Goal: Information Seeking & Learning: Learn about a topic

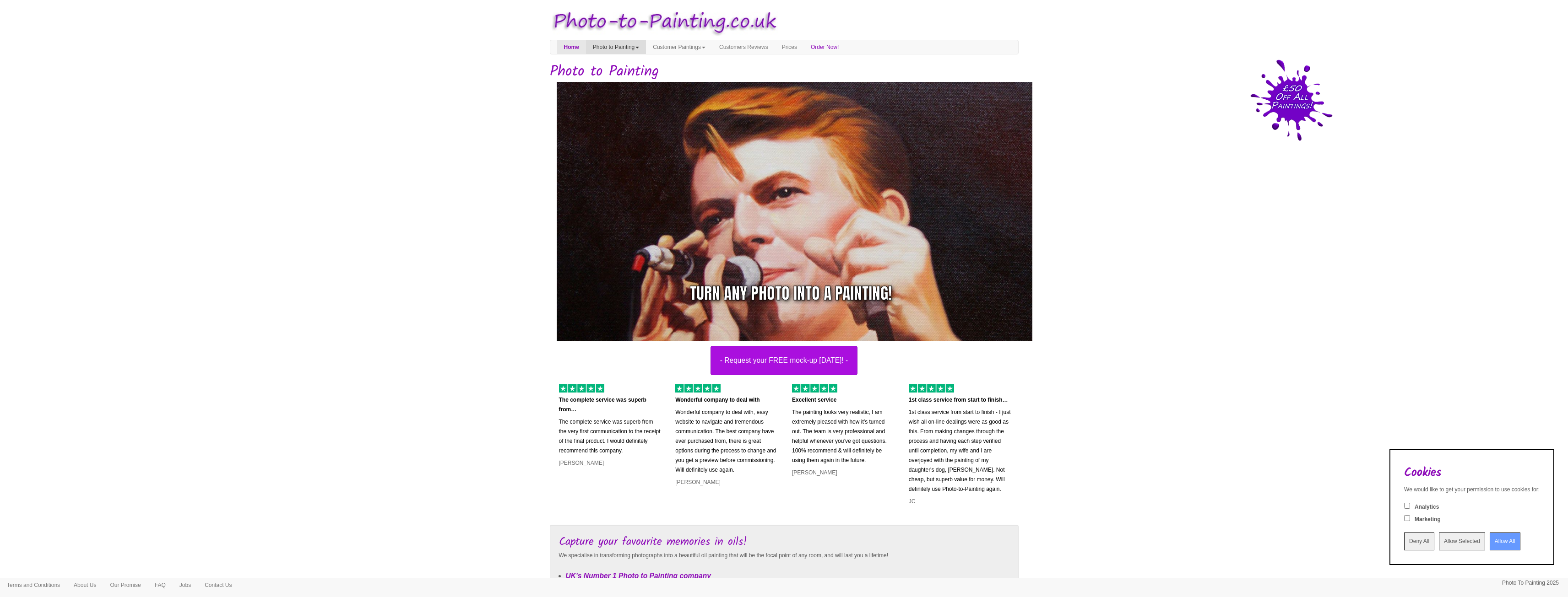
click at [642, 50] on link "Photo to Painting" at bounding box center [616, 47] width 60 height 13
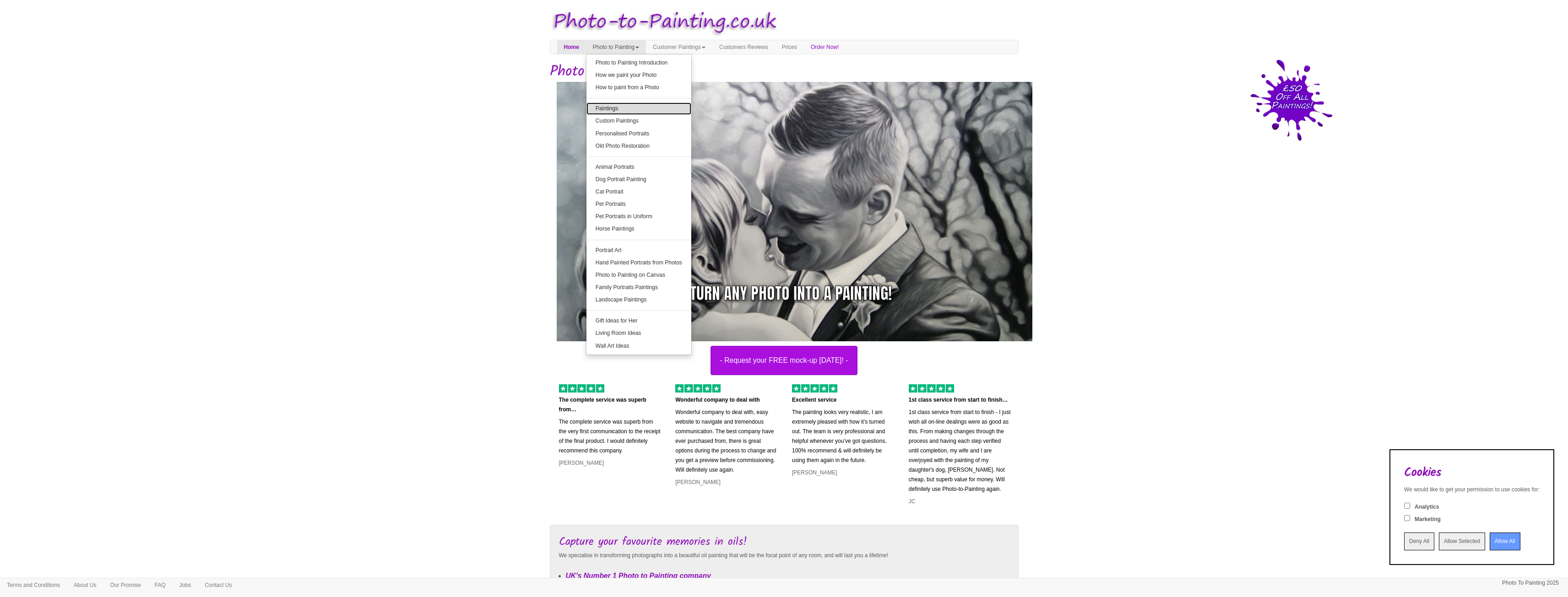
click at [646, 106] on link "Paintings" at bounding box center [638, 109] width 105 height 12
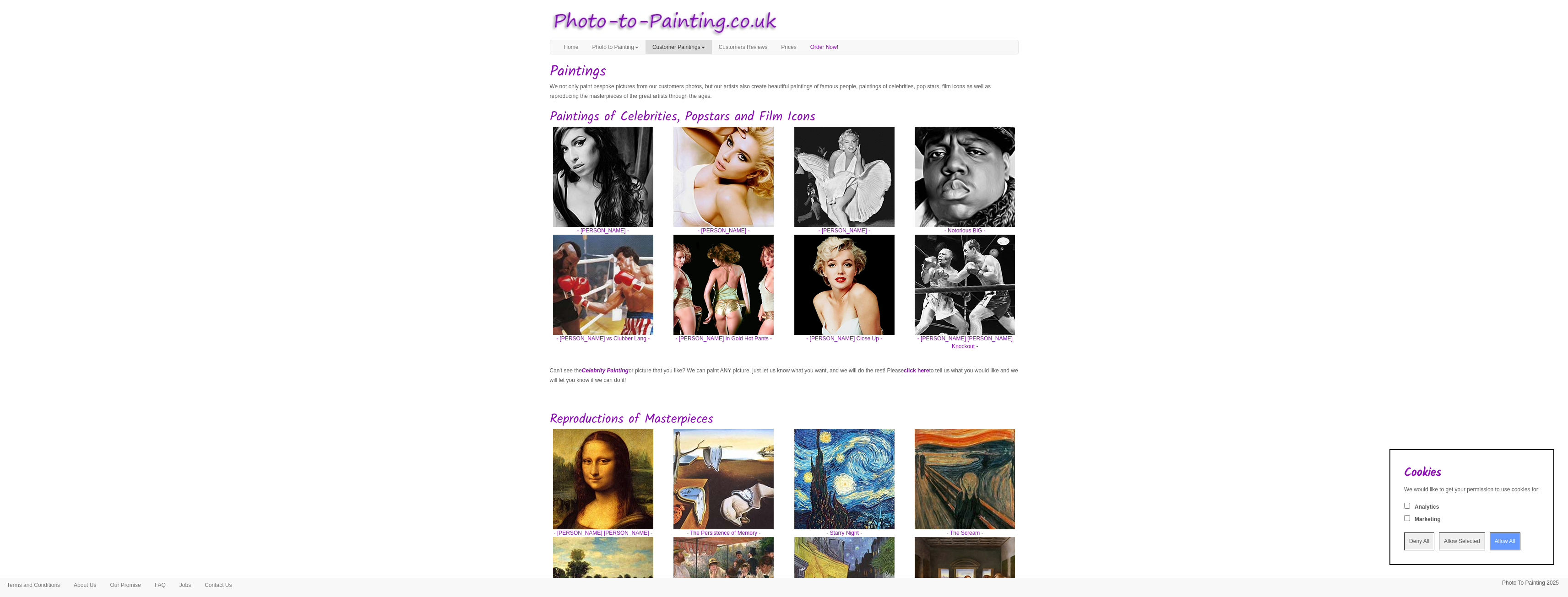
click at [706, 46] on link "Customer Paintings" at bounding box center [679, 47] width 67 height 13
click at [707, 59] on link "Customer Paintings" at bounding box center [682, 63] width 72 height 12
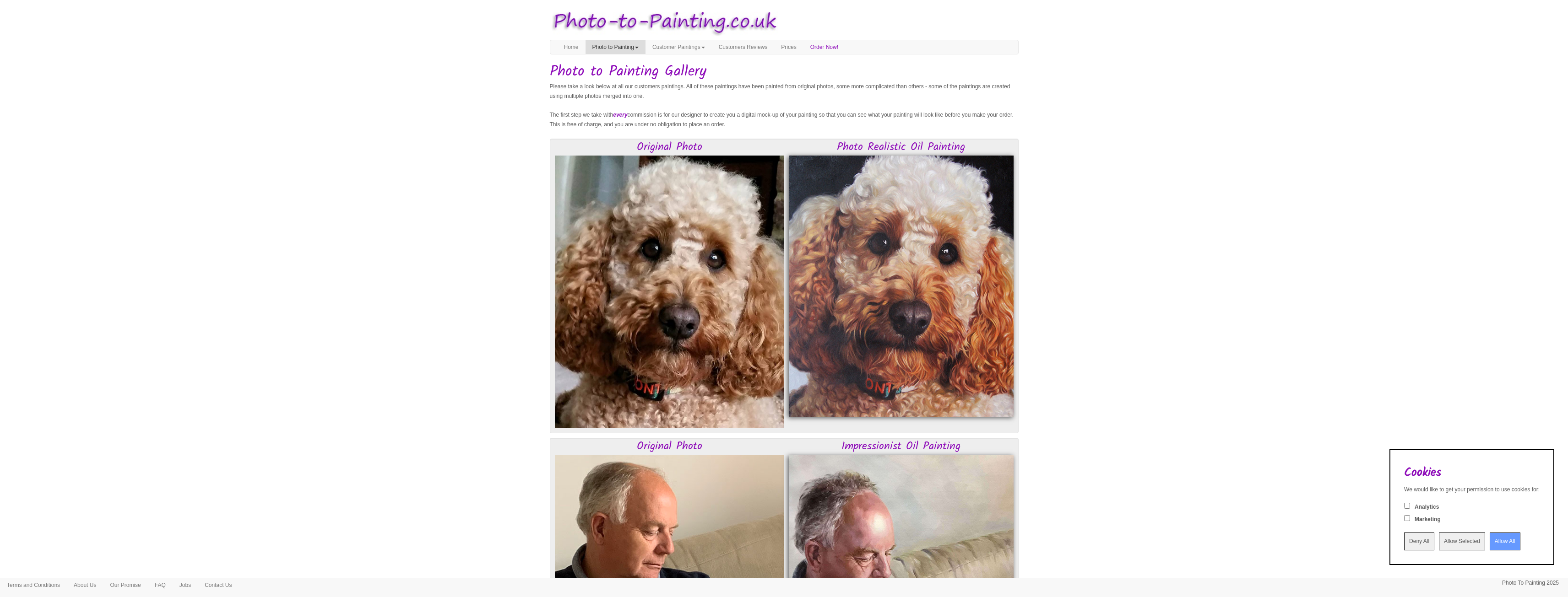
click at [628, 48] on link "Photo to Painting" at bounding box center [616, 47] width 60 height 13
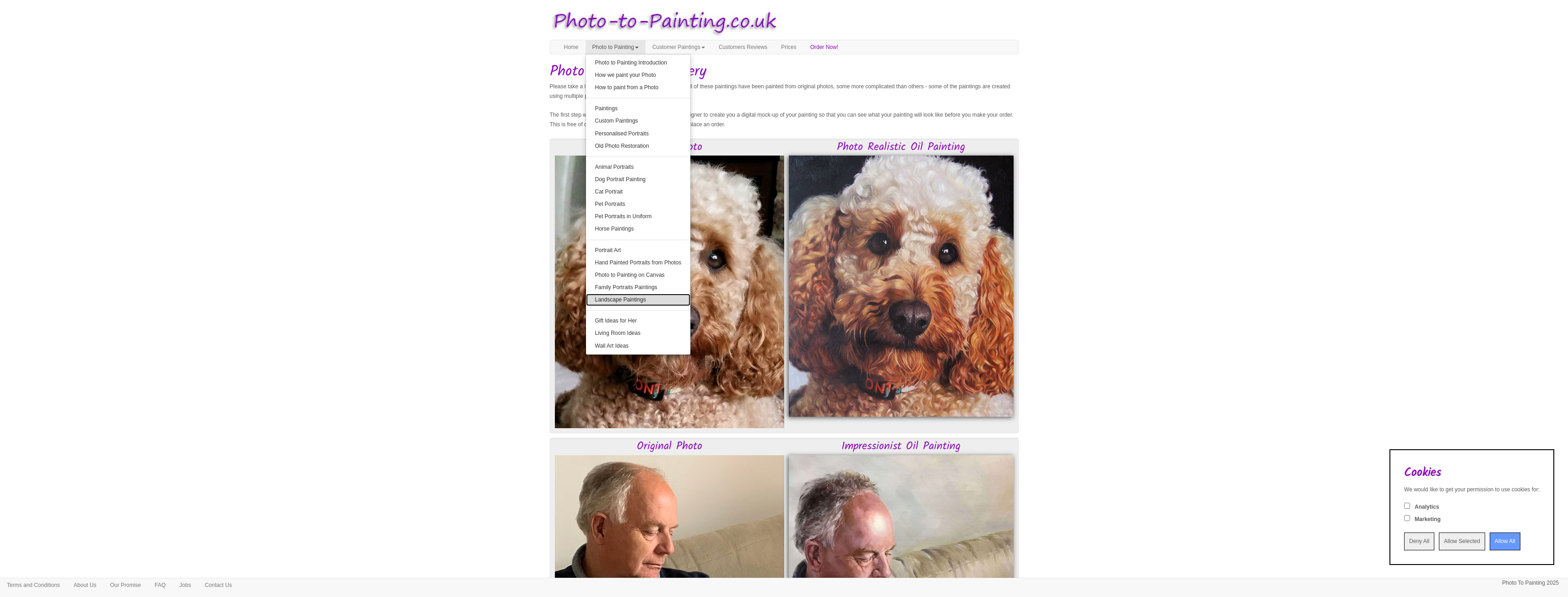
click at [650, 296] on link "Landscape Paintings" at bounding box center [638, 300] width 105 height 12
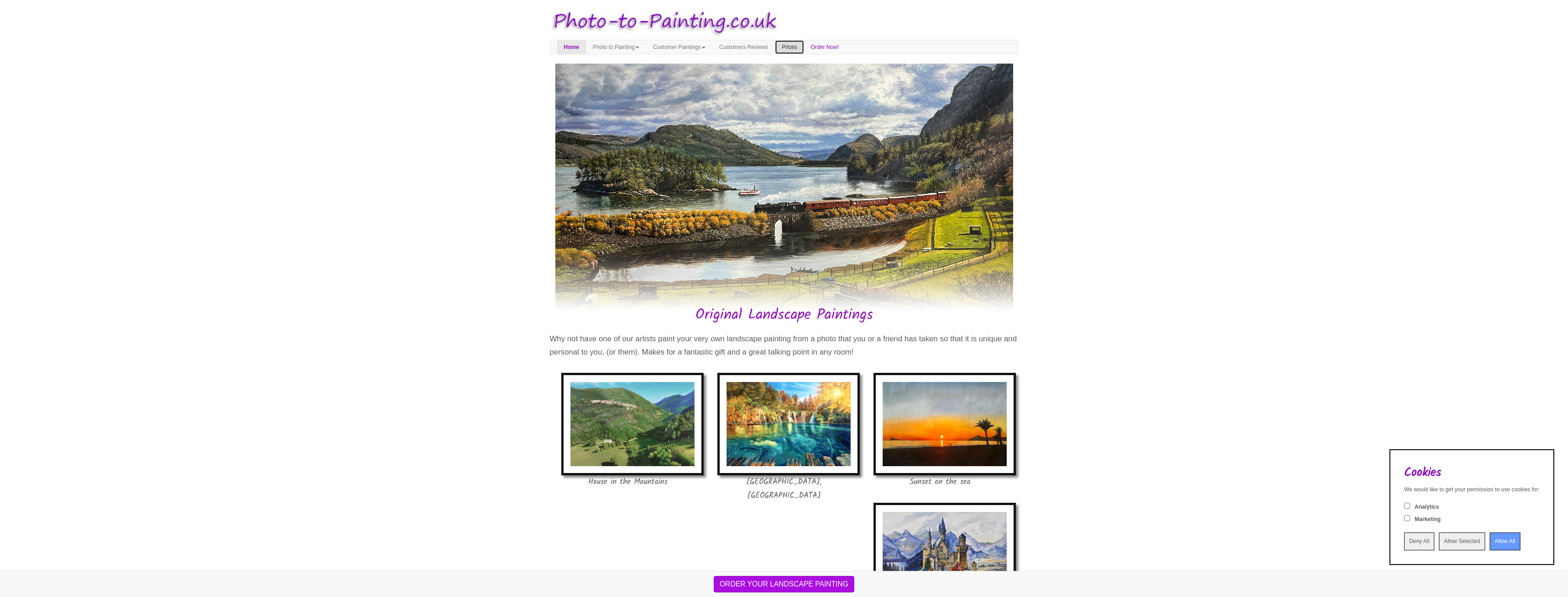
click at [804, 45] on link "Prices" at bounding box center [789, 47] width 29 height 13
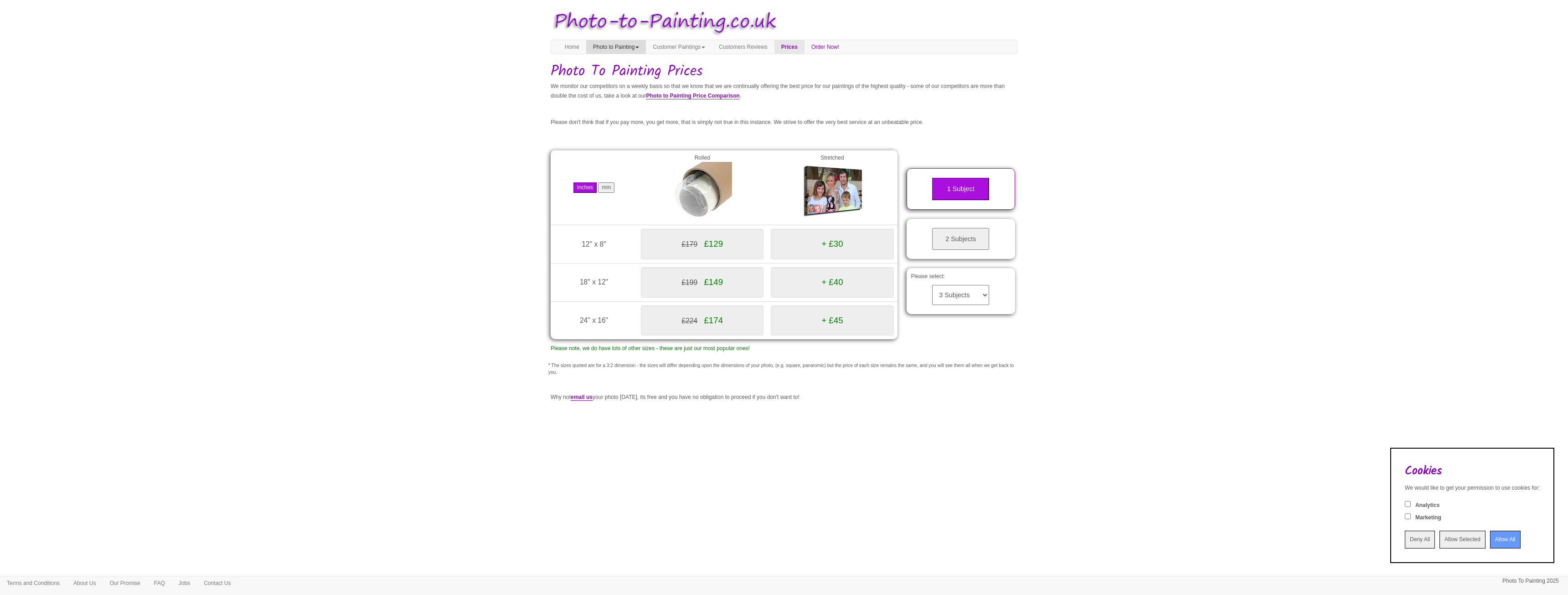
click at [627, 47] on link "Photo to Painting" at bounding box center [616, 47] width 60 height 13
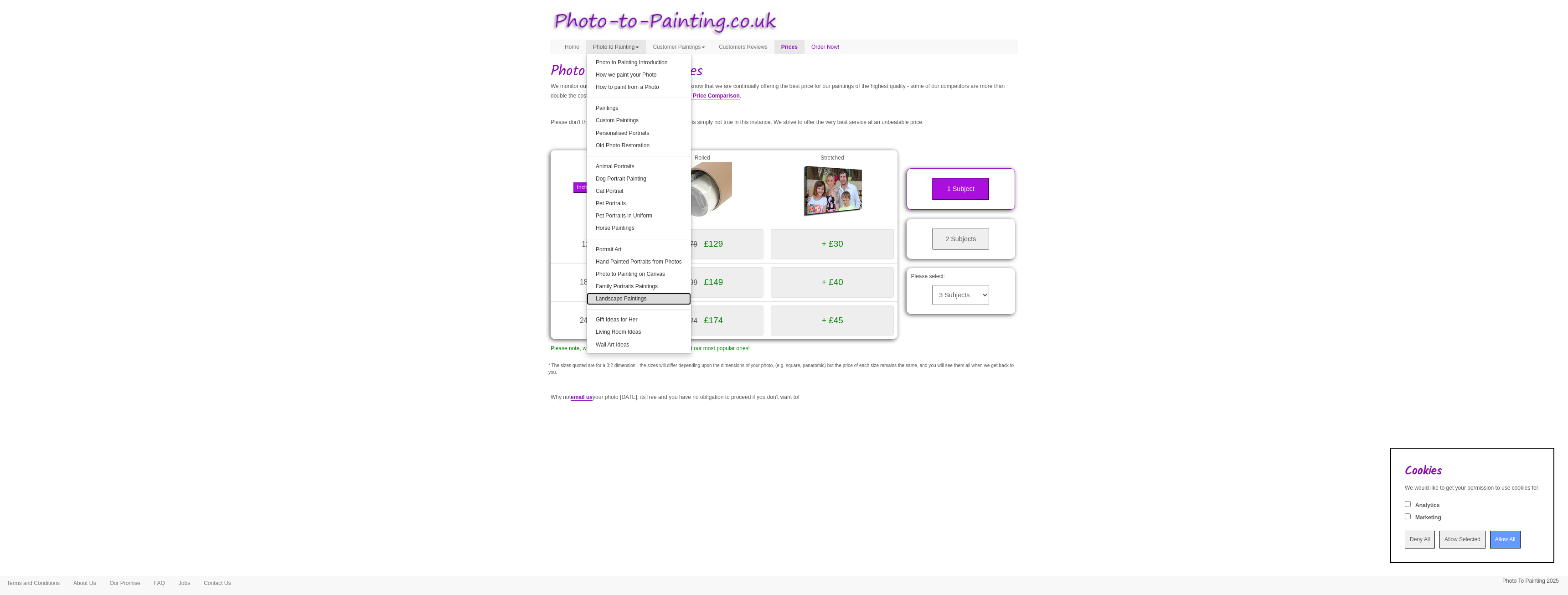
click at [634, 297] on link "Landscape Paintings" at bounding box center [639, 299] width 104 height 12
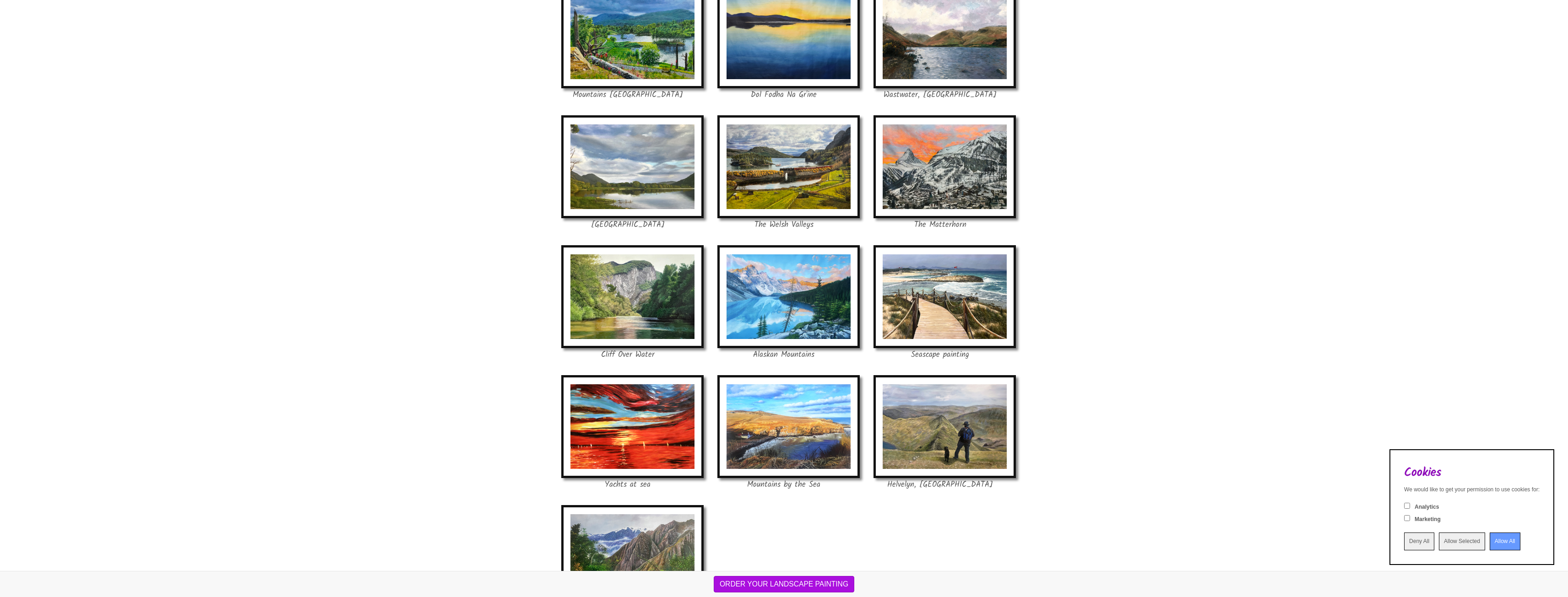
scroll to position [777, 0]
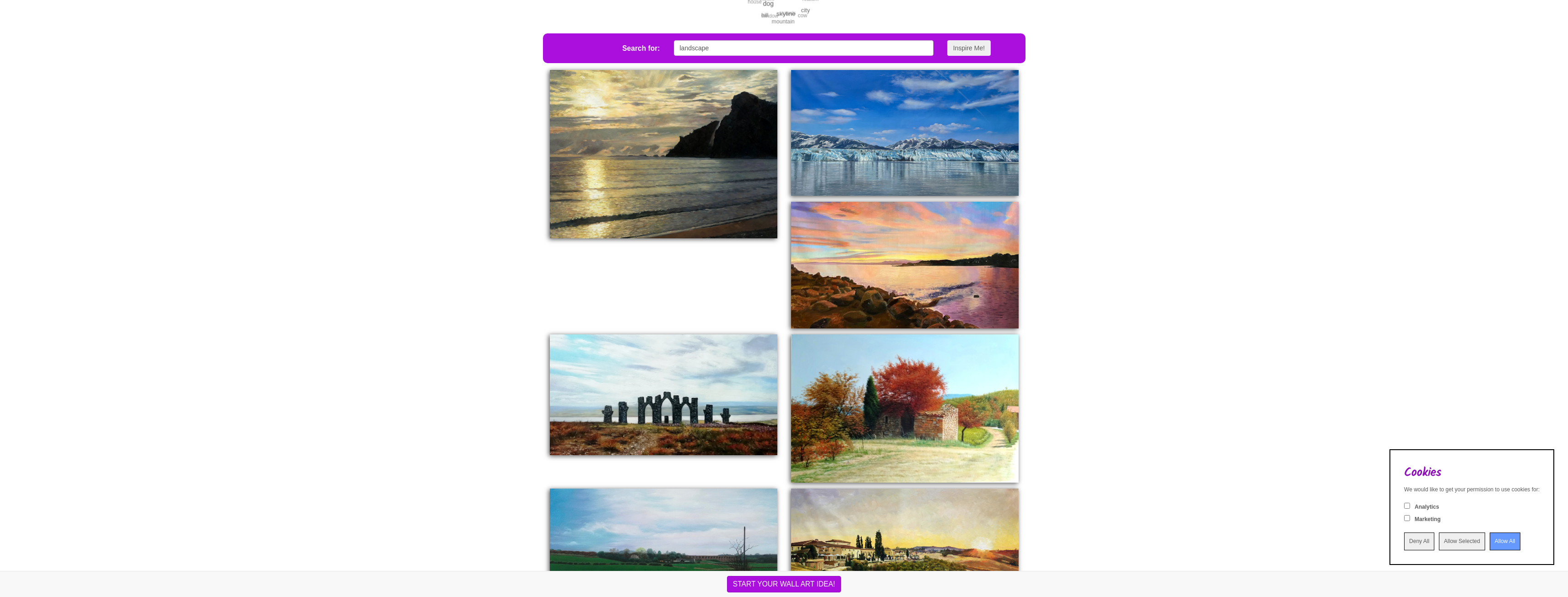
click at [635, 180] on img at bounding box center [663, 155] width 227 height 169
click at [670, 188] on img at bounding box center [663, 155] width 227 height 169
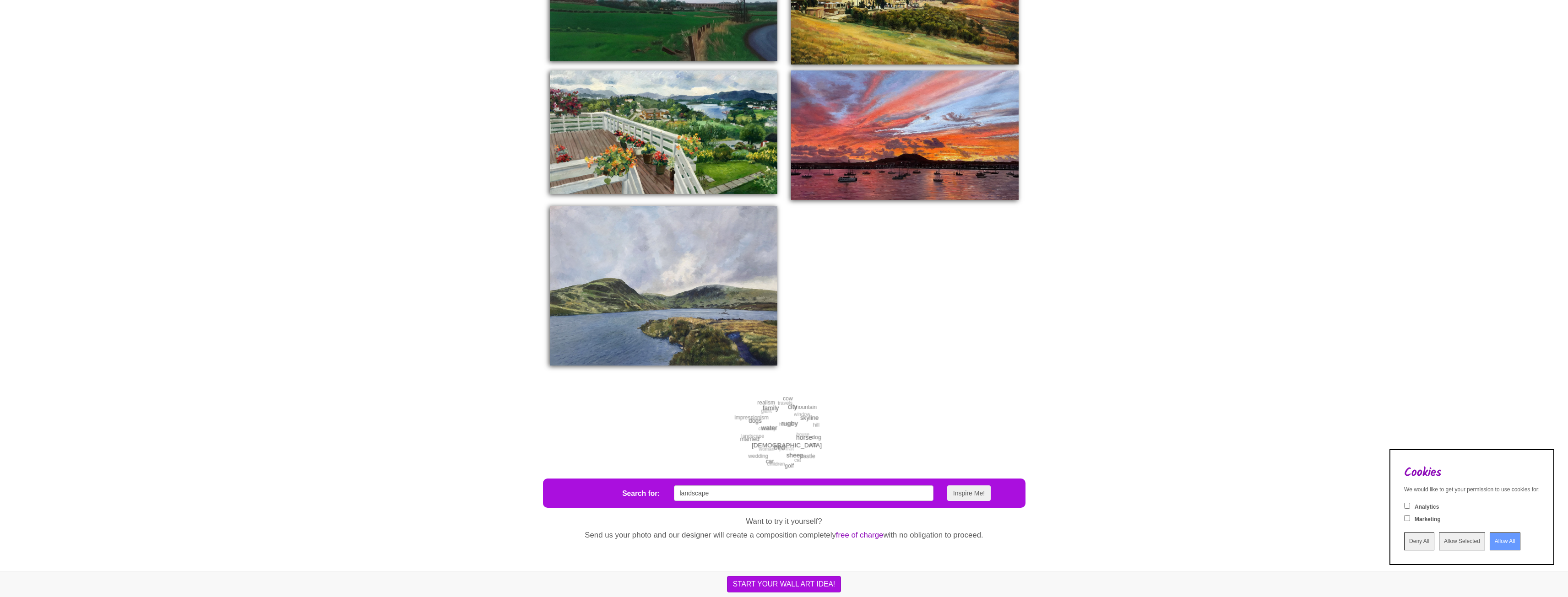
scroll to position [841, 0]
click at [808, 414] on span "horse" at bounding box center [801, 414] width 12 height 7
drag, startPoint x: 806, startPoint y: 409, endPoint x: 794, endPoint y: 427, distance: 21.6
click at [775, 449] on div "horses celebrity giant travels window house portrait woman landscape impression…" at bounding box center [784, 433] width 92 height 92
click at [805, 416] on span "horse" at bounding box center [799, 417] width 12 height 7
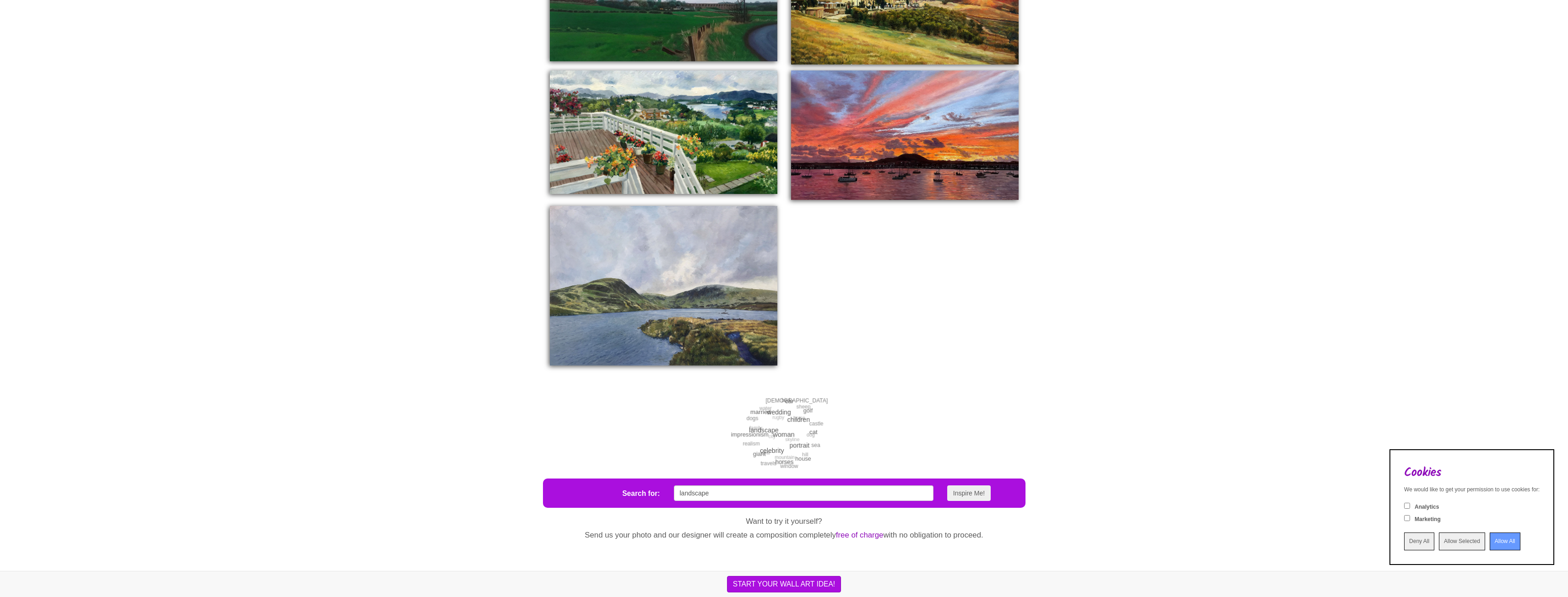
click at [809, 409] on span "sheep" at bounding box center [803, 407] width 14 height 7
drag, startPoint x: 809, startPoint y: 409, endPoint x: 870, endPoint y: 390, distance: 63.9
click at [809, 409] on span "sheep" at bounding box center [802, 408] width 14 height 7
click at [800, 491] on input "landscape" at bounding box center [803, 493] width 260 height 15
drag, startPoint x: 774, startPoint y: 494, endPoint x: 659, endPoint y: 500, distance: 115.2
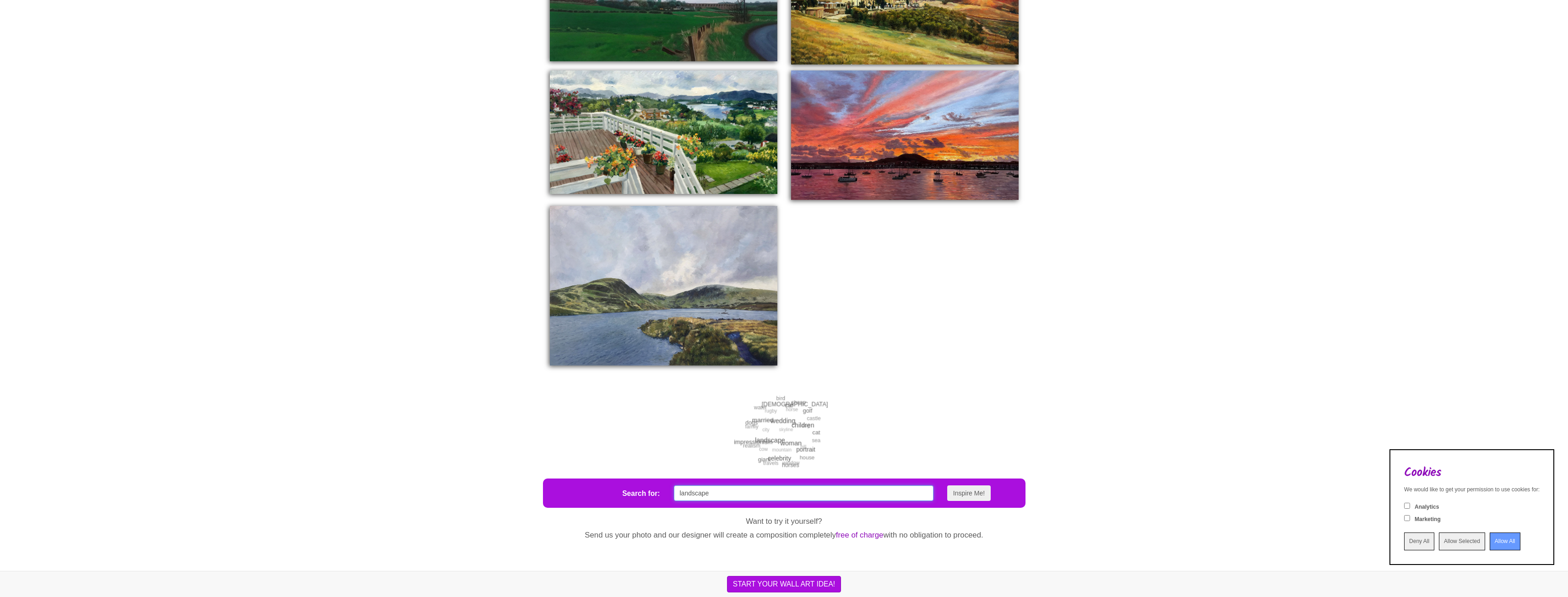
click at [659, 500] on div "Search for: landscape Inspire Me!" at bounding box center [784, 493] width 482 height 29
type input "golf"
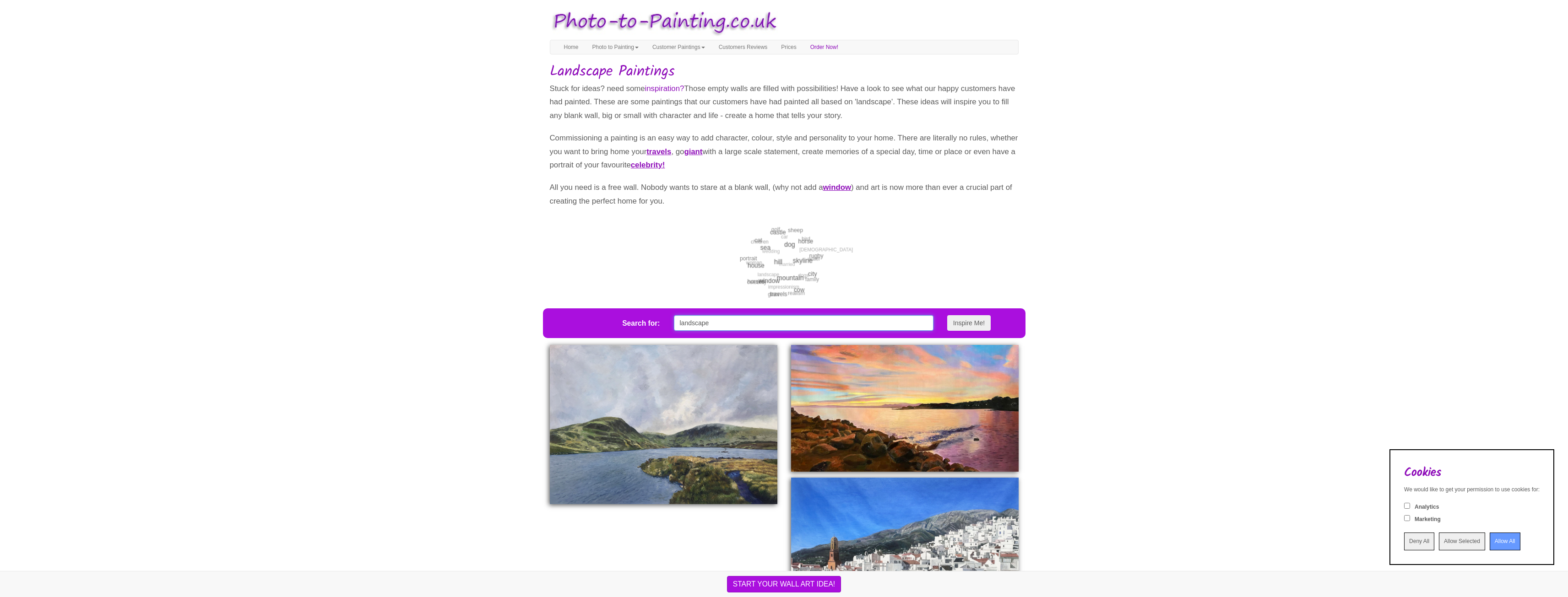
drag, startPoint x: 723, startPoint y: 338, endPoint x: 633, endPoint y: 339, distance: 90.0
click at [633, 338] on div "Search for: landscape Inspire Me!" at bounding box center [784, 323] width 482 height 29
type input "golf"
click at [947, 315] on button "Inspire Me!" at bounding box center [968, 323] width 43 height 15
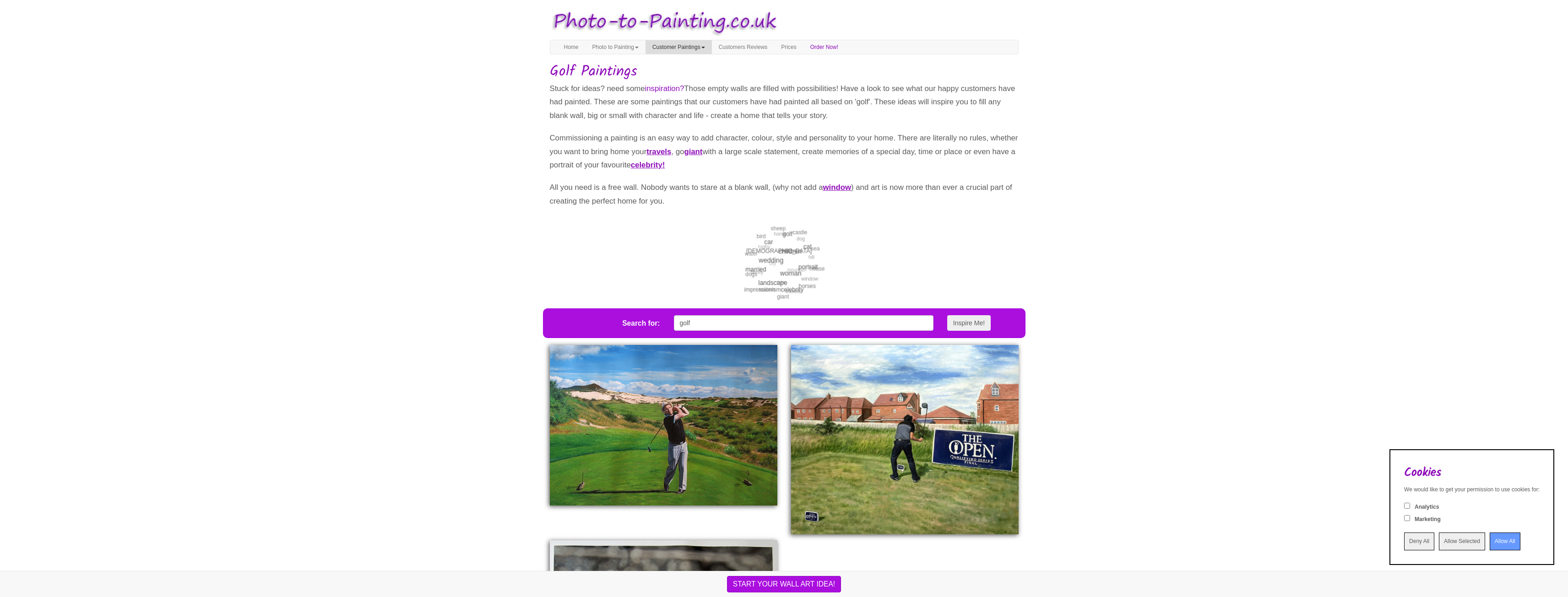
click at [702, 46] on link "Customer Paintings" at bounding box center [679, 47] width 67 height 13
click at [701, 89] on link "Paintings of the Year" at bounding box center [682, 87] width 72 height 12
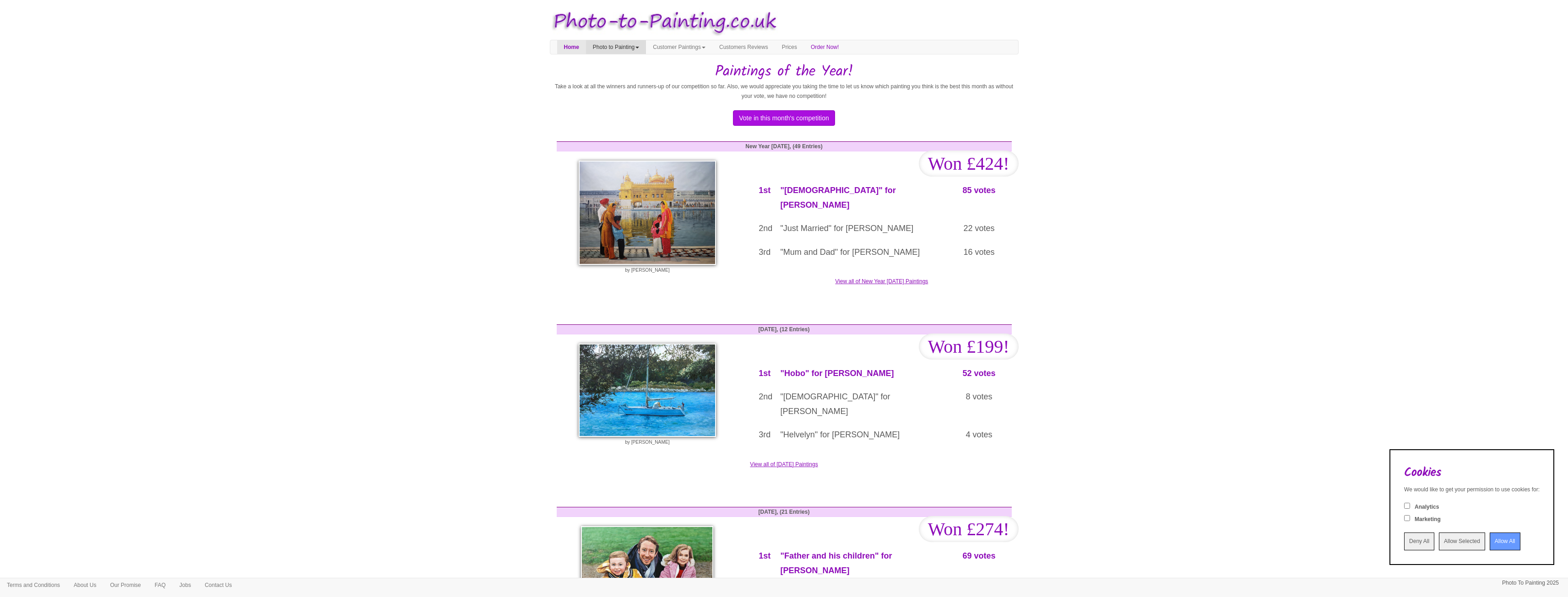
click at [620, 43] on link "Photo to Painting" at bounding box center [616, 47] width 60 height 13
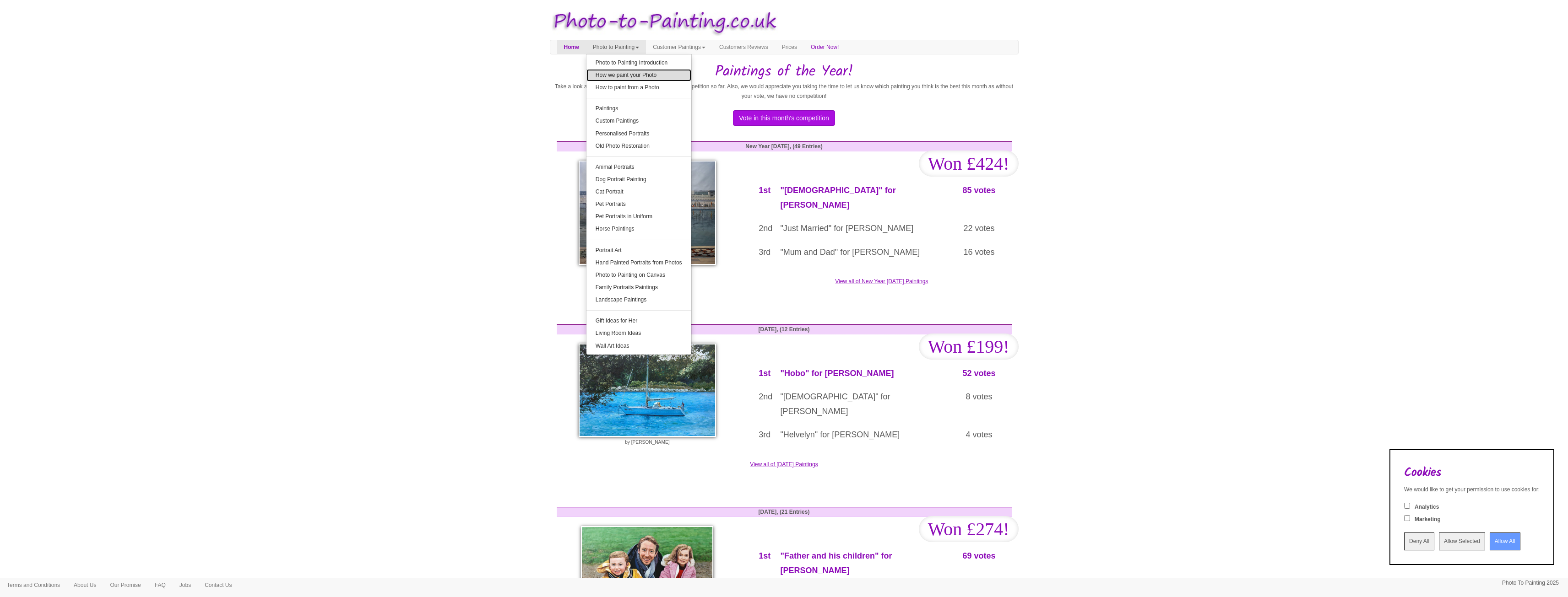
click at [651, 76] on link "How we paint your Photo" at bounding box center [638, 75] width 105 height 12
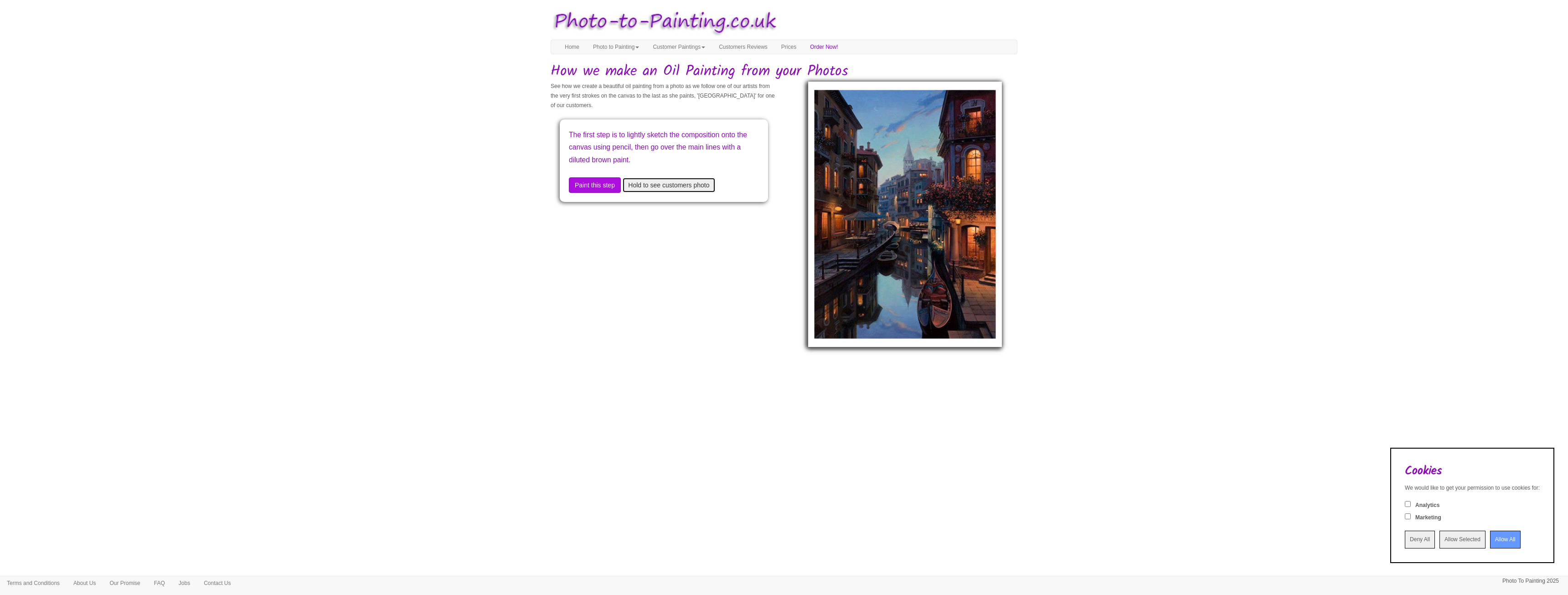
click at [655, 188] on button "Hold to see customers photo" at bounding box center [668, 185] width 93 height 15
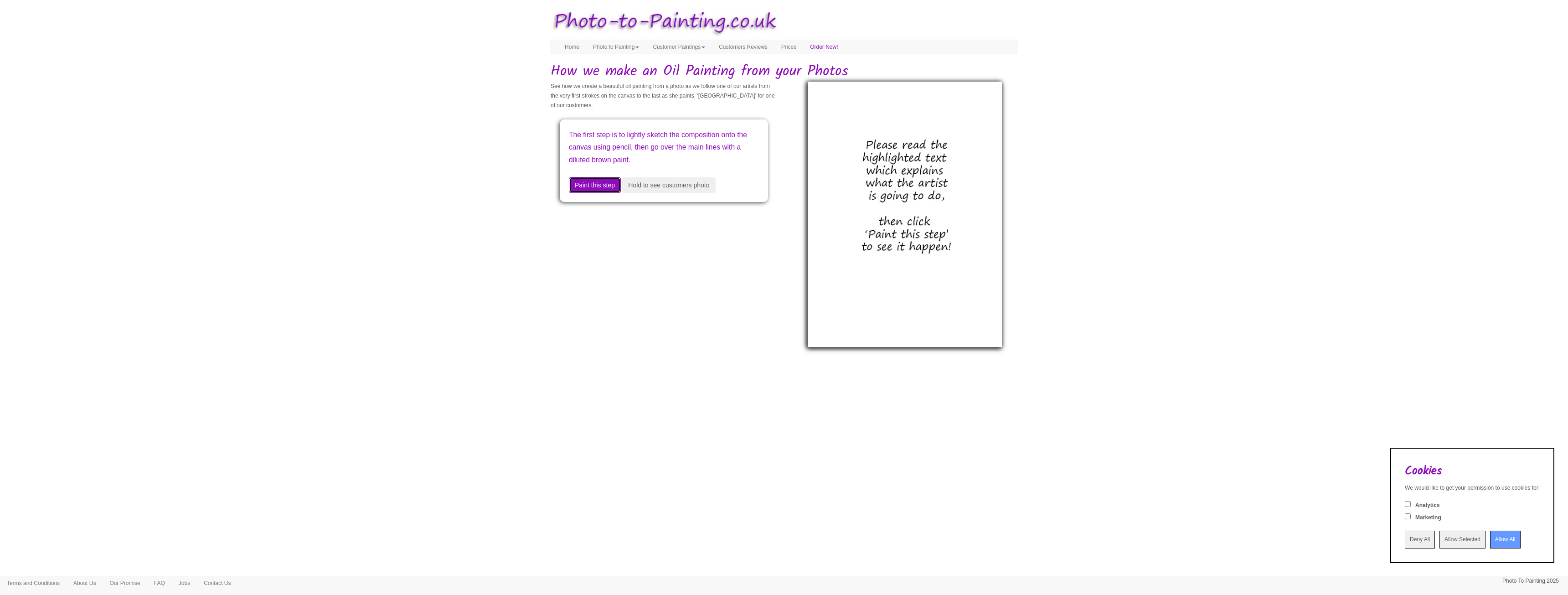
click at [602, 183] on button "Paint this step" at bounding box center [595, 185] width 52 height 15
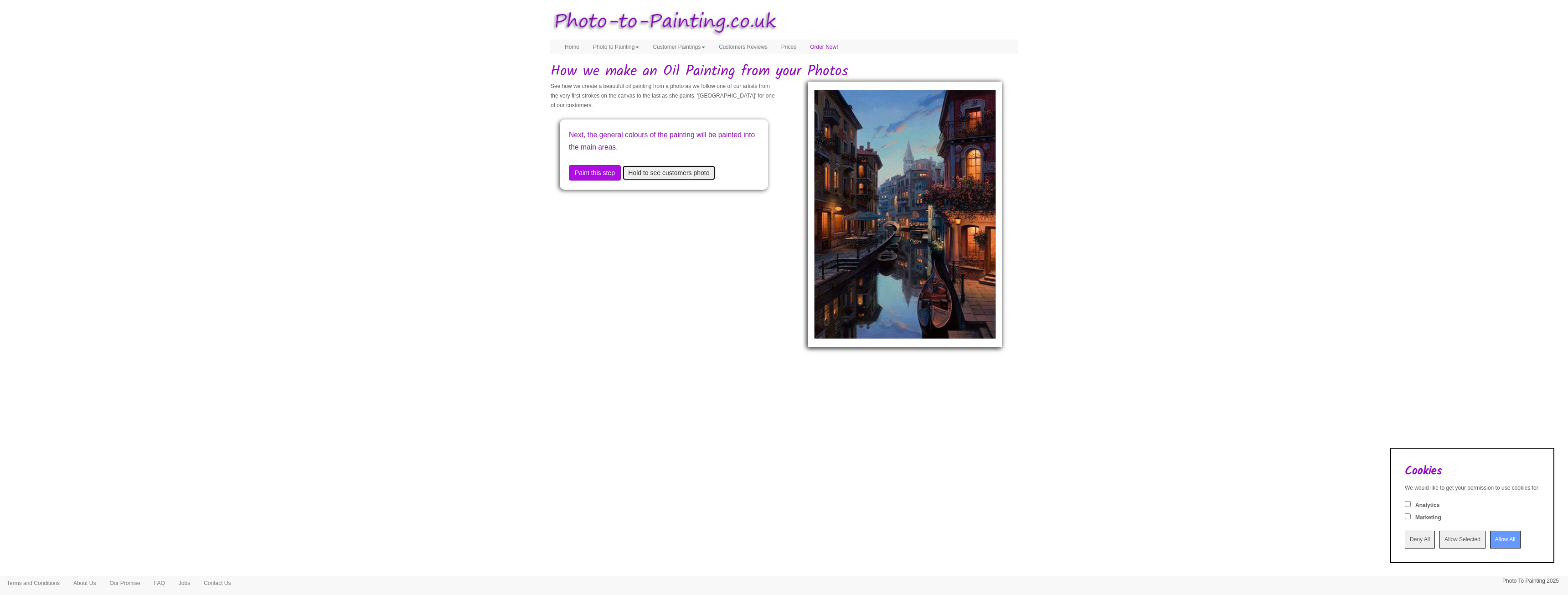
click at [652, 176] on button "Hold to see customers photo" at bounding box center [668, 172] width 93 height 15
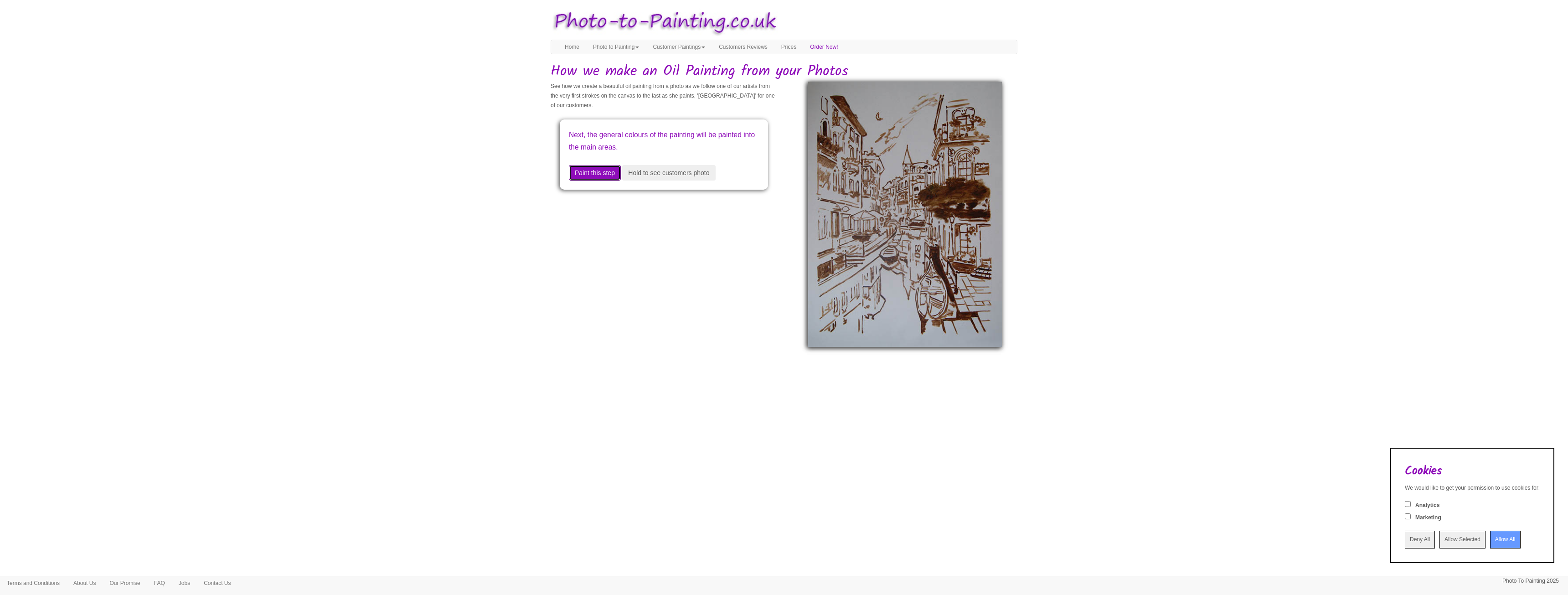
click at [602, 174] on button "Paint this step" at bounding box center [595, 172] width 52 height 15
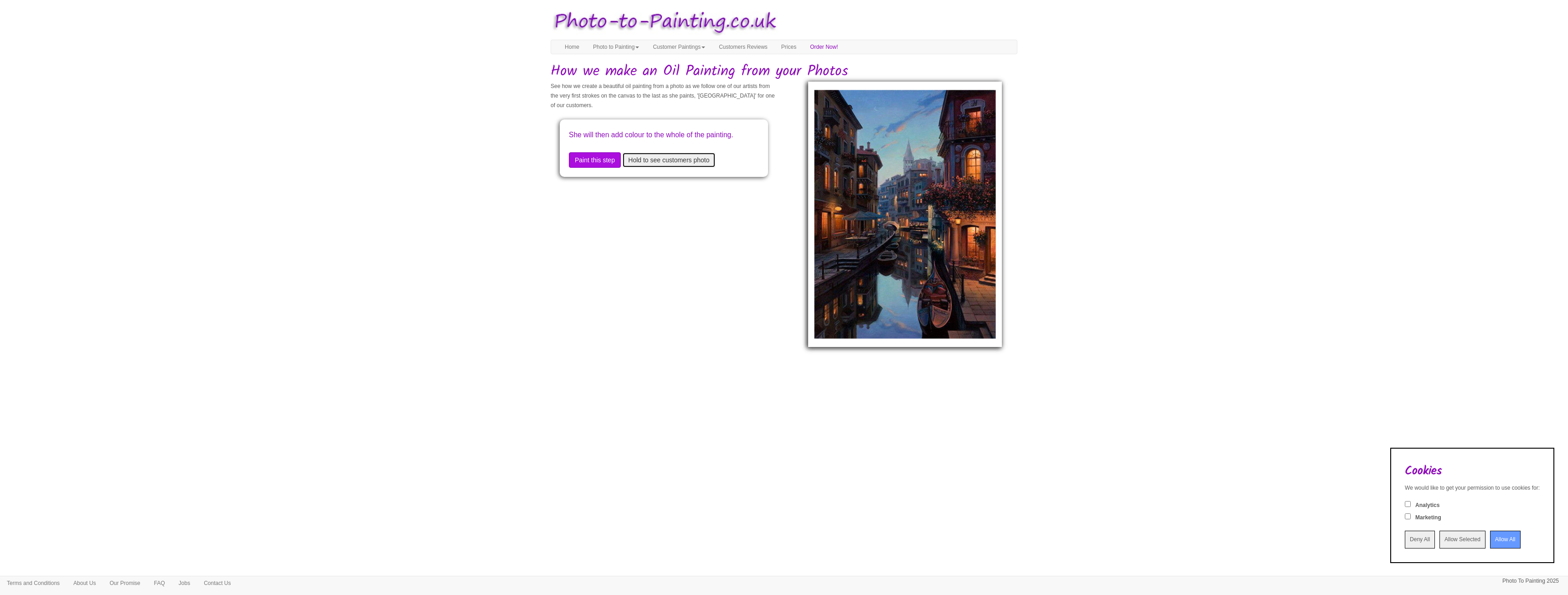
click at [672, 168] on button "Hold to see customers photo" at bounding box center [668, 160] width 93 height 15
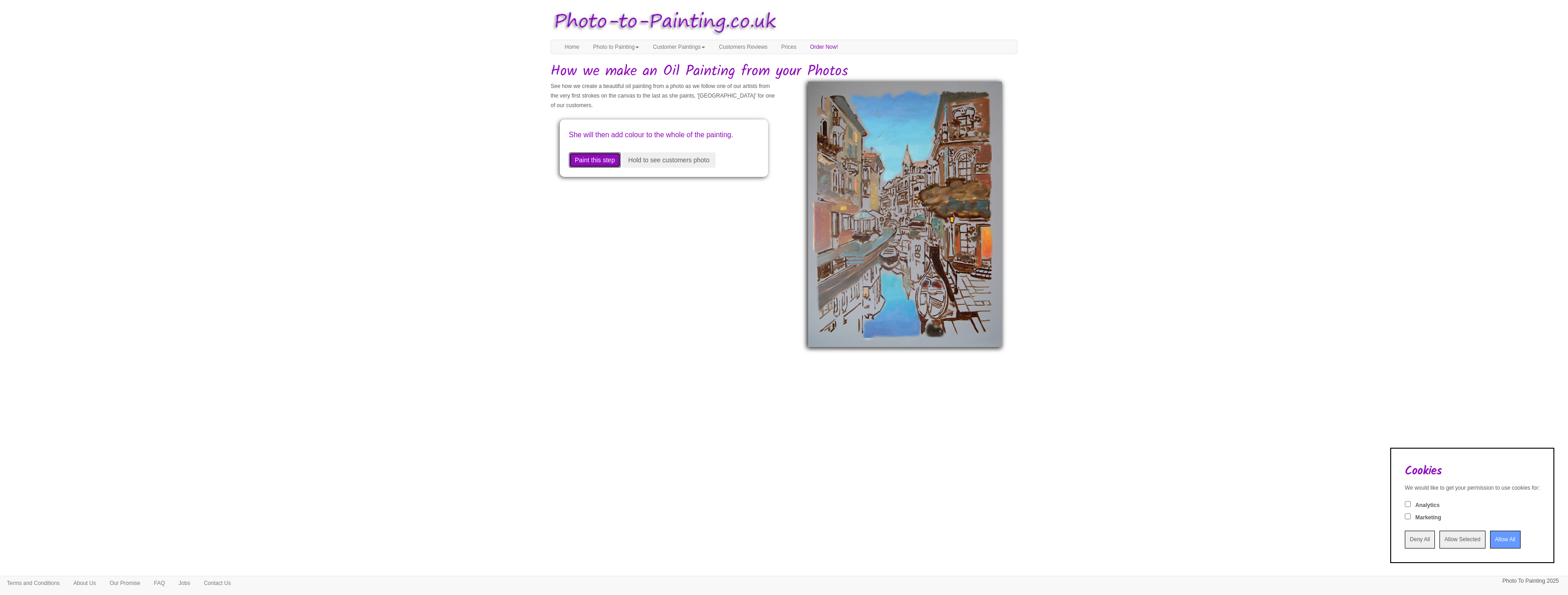
click at [600, 168] on button "Paint this step" at bounding box center [595, 160] width 52 height 15
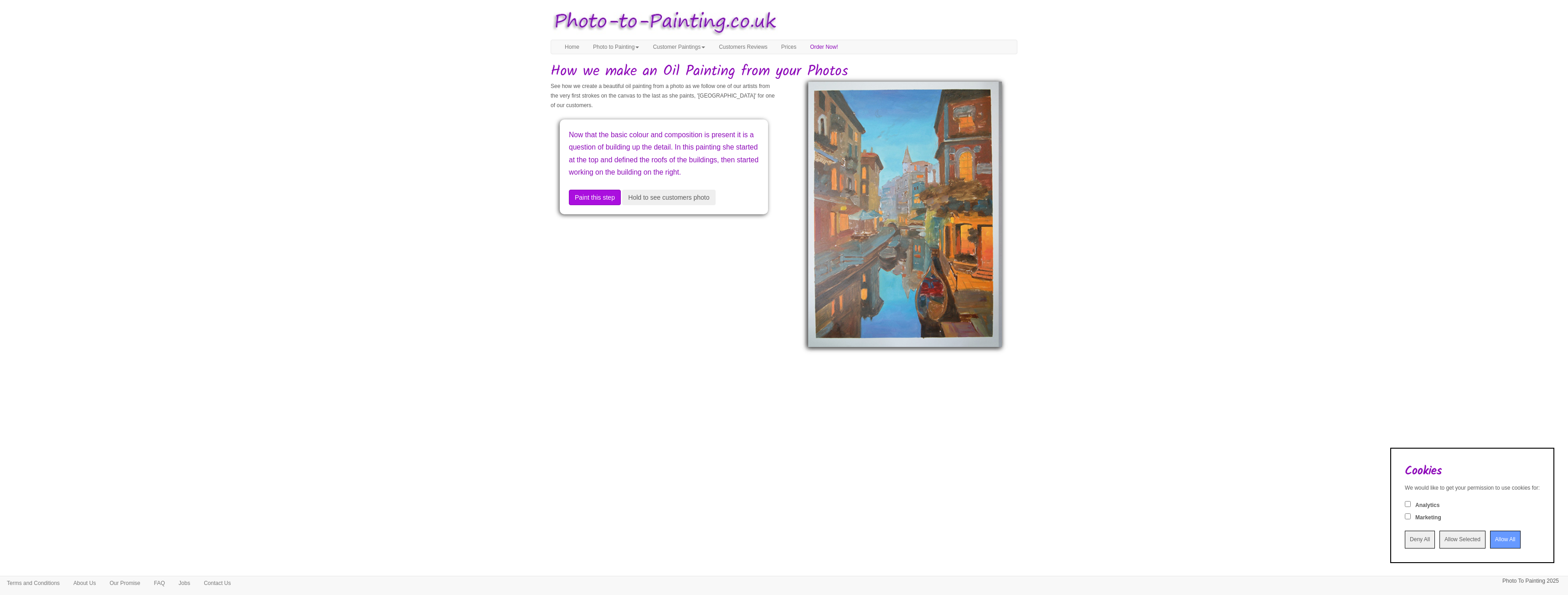
click at [601, 170] on p "Now that the basic colour and composition is present it is a question of buildi…" at bounding box center [664, 153] width 190 height 50
click at [605, 205] on button "Paint this step" at bounding box center [595, 197] width 52 height 15
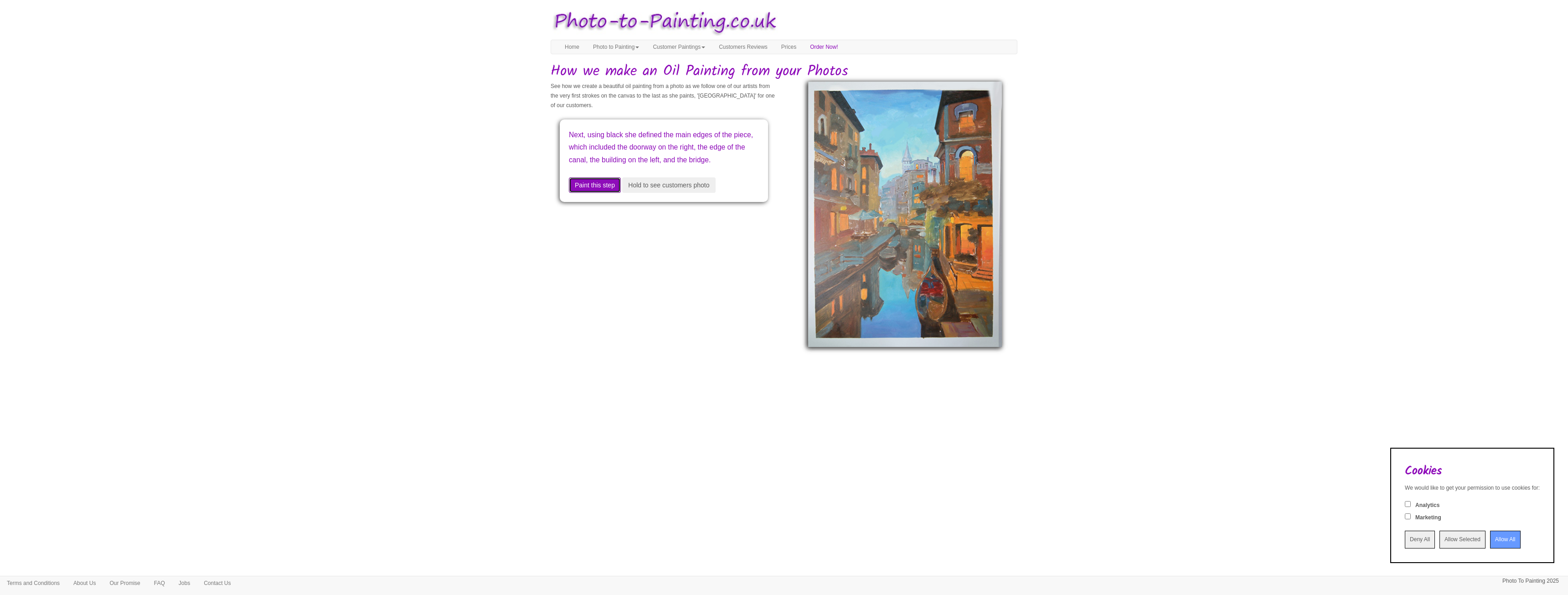
click at [601, 193] on button "Paint this step" at bounding box center [595, 185] width 52 height 15
click at [601, 199] on div "Continuing with black, she completed most of the dark reflection in the canal, …" at bounding box center [664, 161] width 208 height 83
click at [600, 183] on button "Paint this step" at bounding box center [595, 185] width 52 height 15
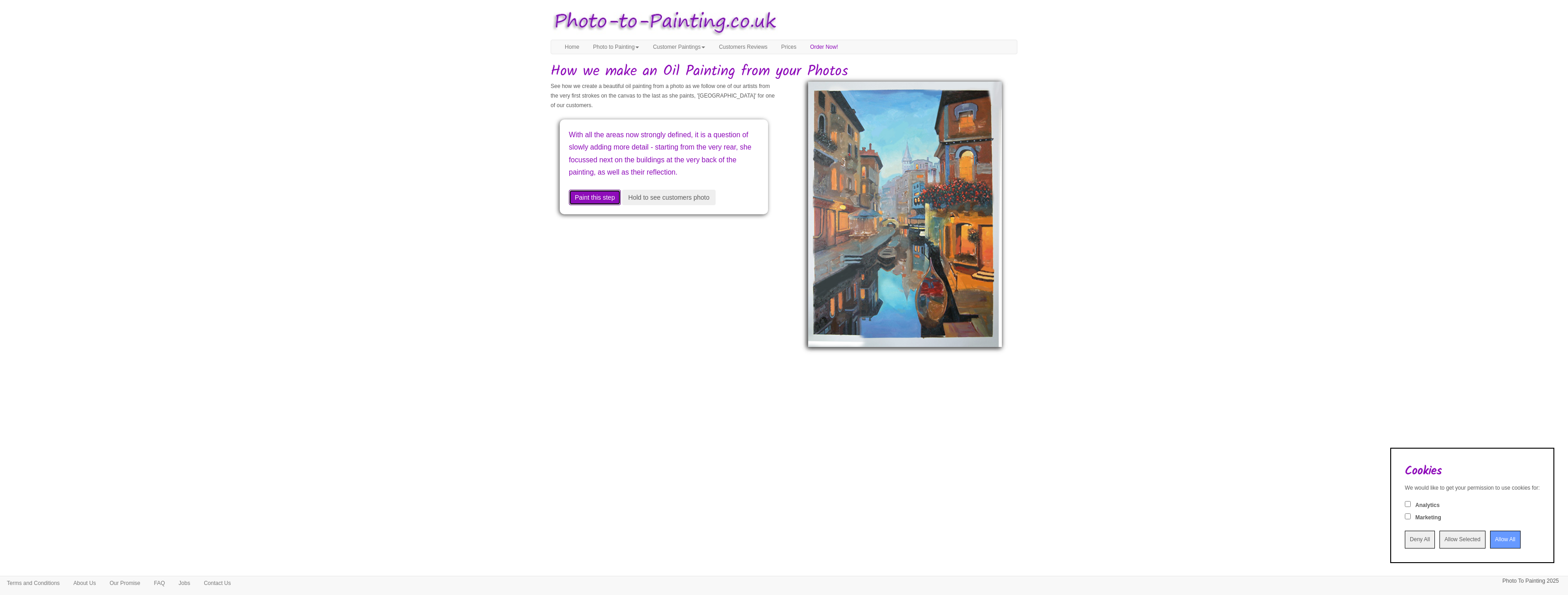
click at [601, 205] on button "Paint this step" at bounding box center [595, 197] width 52 height 15
click at [601, 193] on button "Paint this step" at bounding box center [595, 185] width 52 height 15
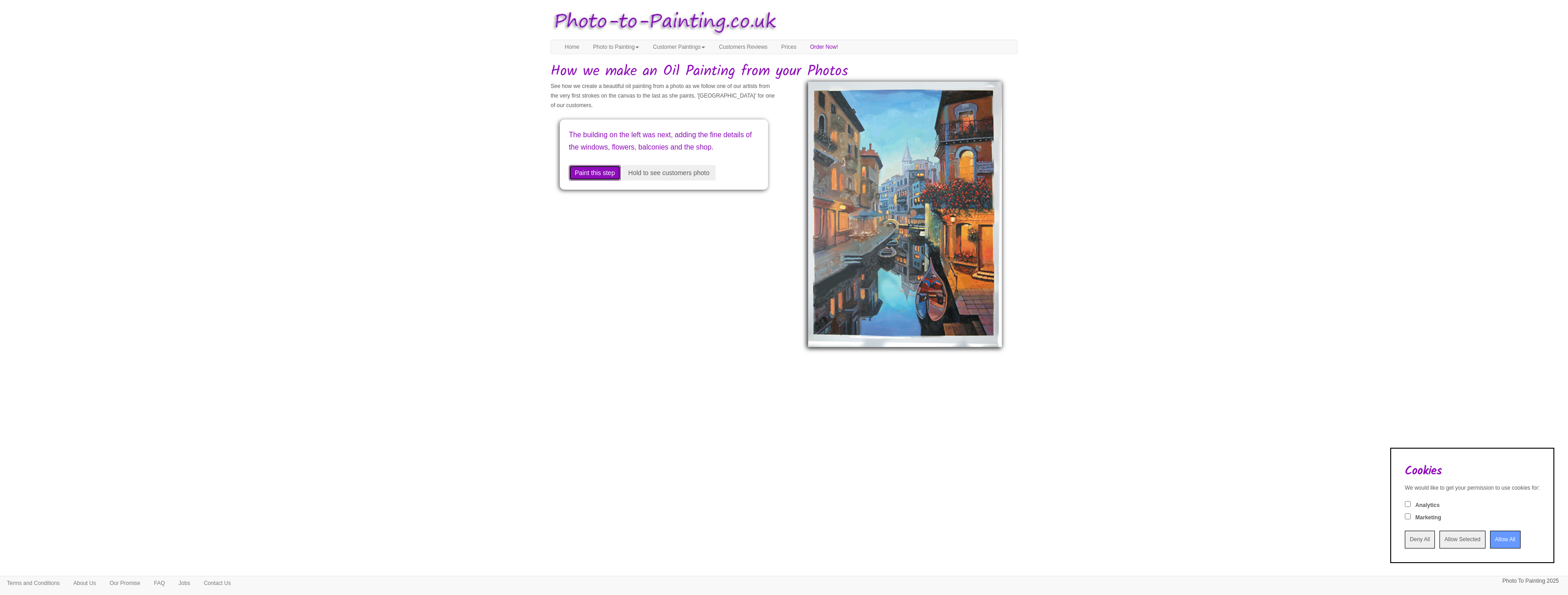
click at [602, 181] on button "Paint this step" at bounding box center [595, 172] width 52 height 15
click at [601, 193] on button "Paint this step" at bounding box center [595, 185] width 52 height 15
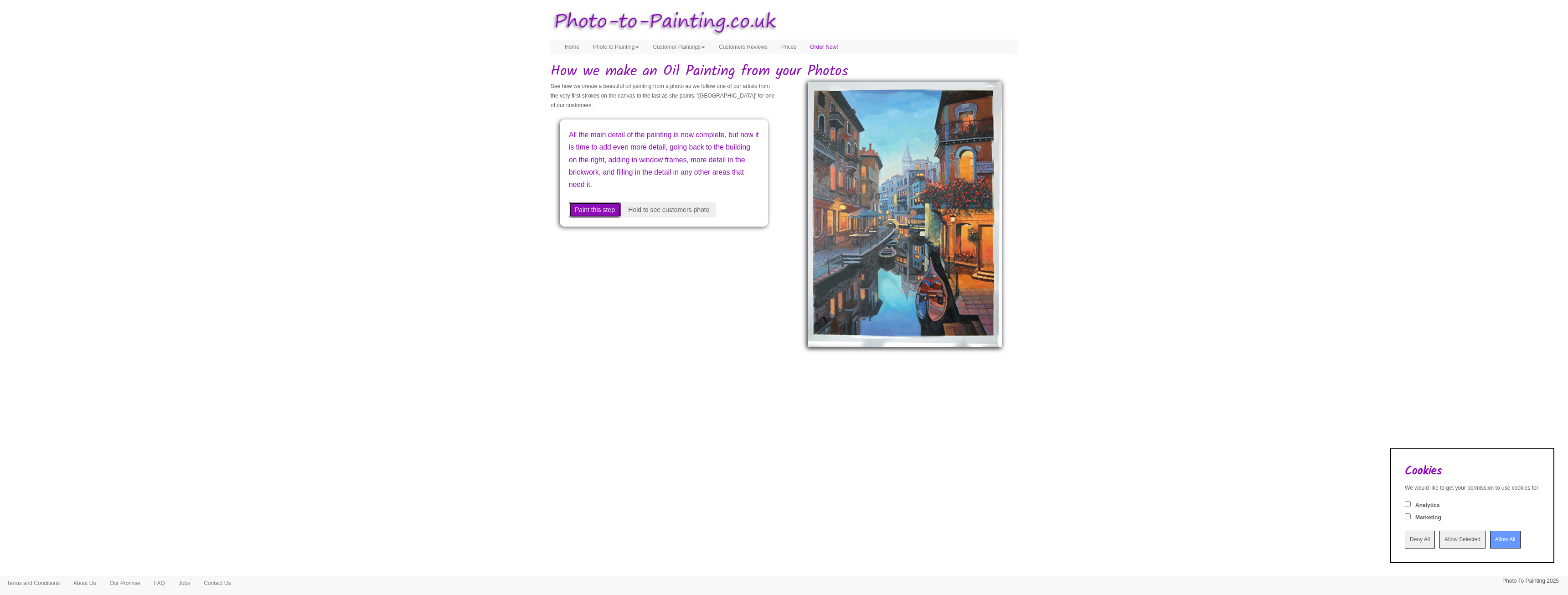
click at [601, 208] on button "Paint this step" at bounding box center [595, 209] width 52 height 15
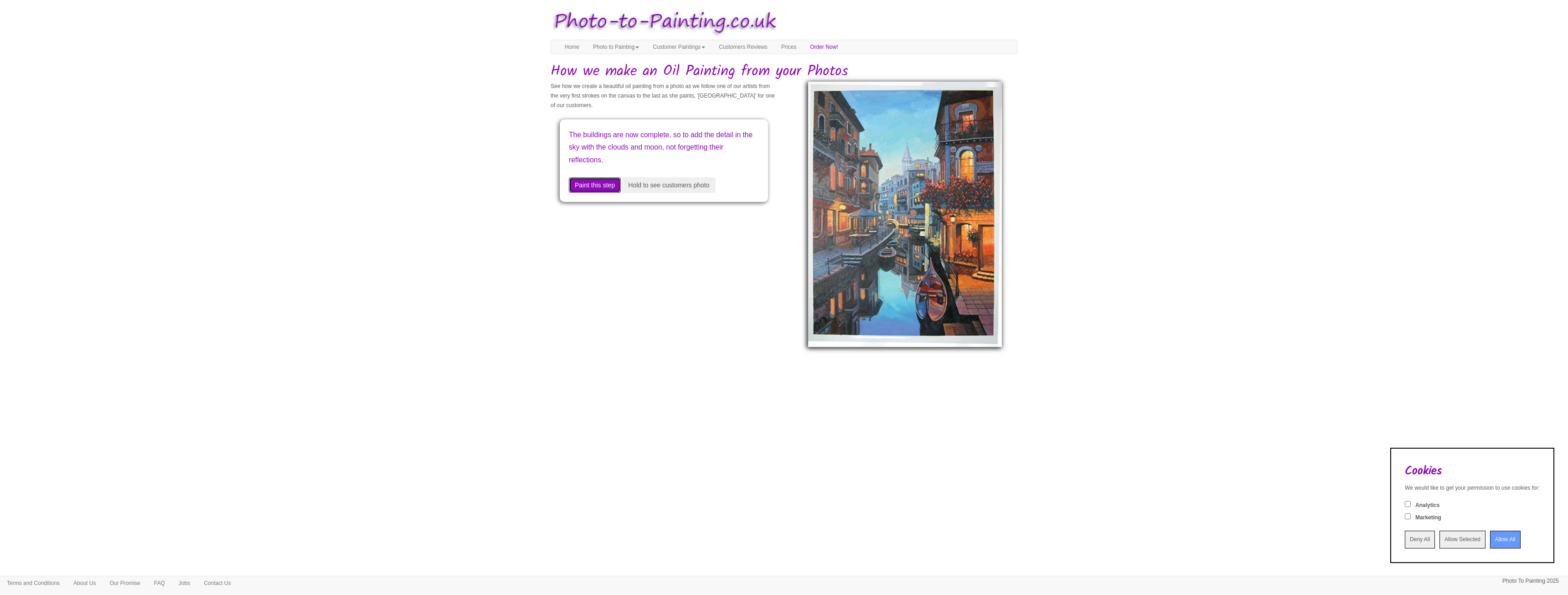
click at [601, 183] on button "Paint this step" at bounding box center [595, 185] width 52 height 15
click at [601, 181] on button "Paint this step" at bounding box center [595, 172] width 52 height 15
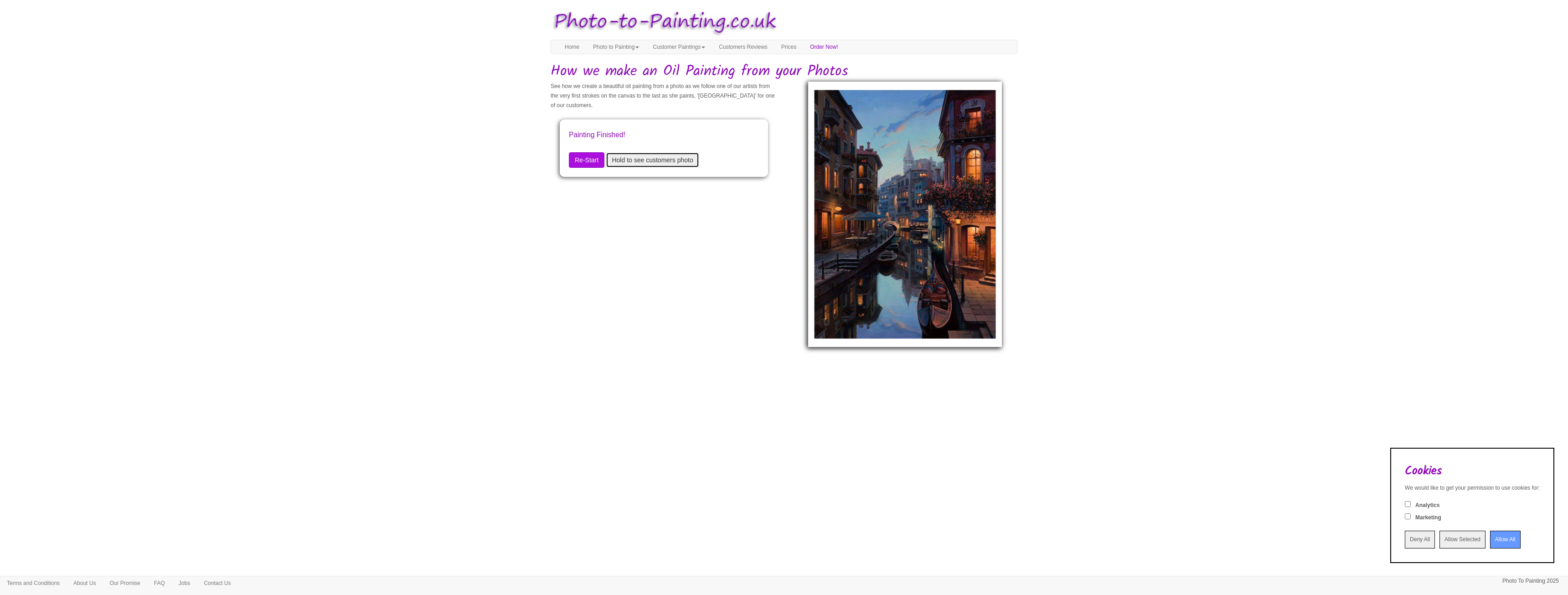
click at [627, 160] on button "Hold to see customers photo" at bounding box center [652, 160] width 93 height 15
click at [629, 161] on button "Hold to see customers photo" at bounding box center [652, 160] width 93 height 15
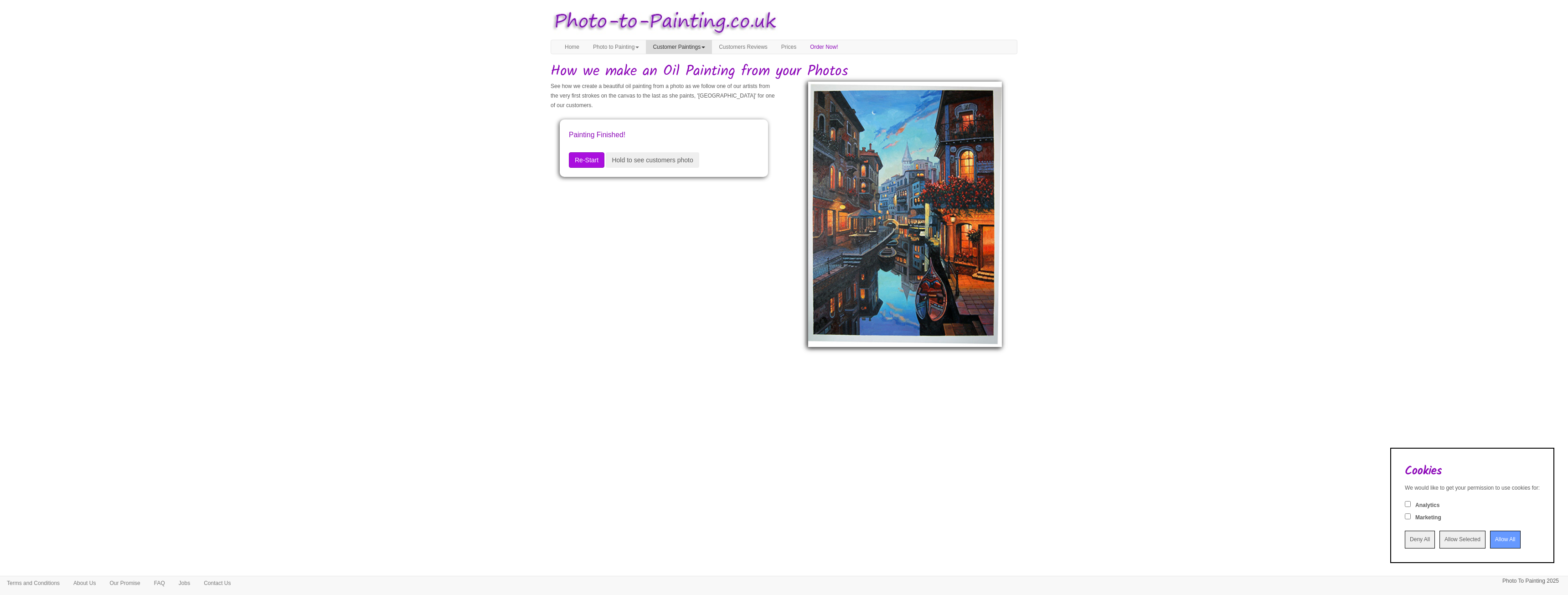
click at [700, 46] on link "Customer Paintings" at bounding box center [679, 47] width 66 height 13
click at [640, 45] on link "Photo to Painting" at bounding box center [616, 47] width 60 height 13
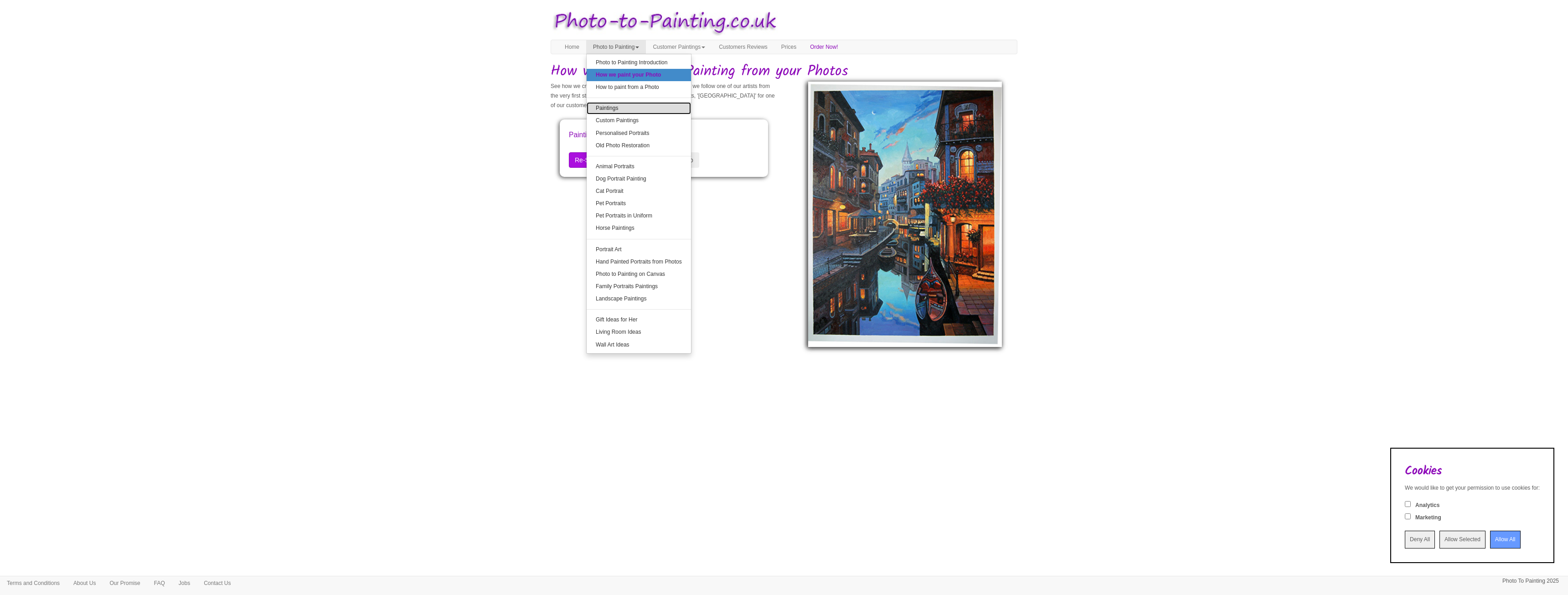
click at [643, 110] on link "Paintings" at bounding box center [639, 108] width 104 height 12
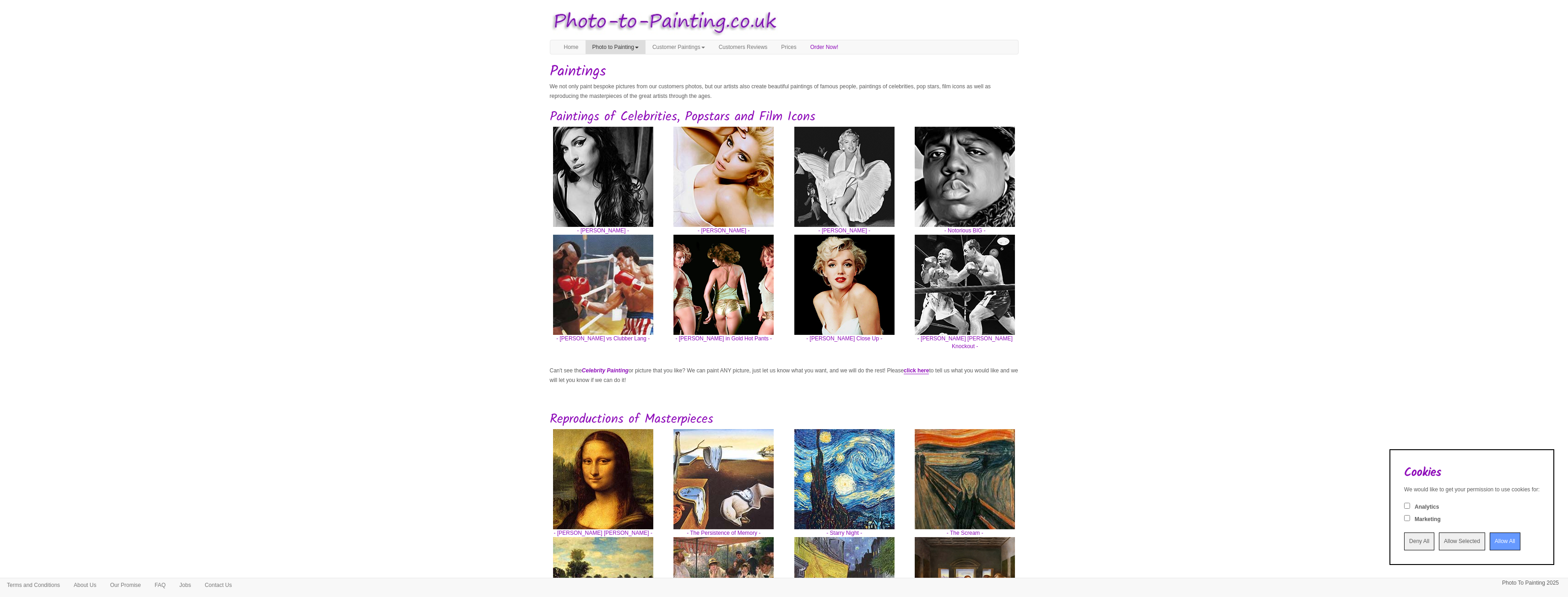
click at [622, 51] on link "Photo to Painting" at bounding box center [616, 47] width 60 height 13
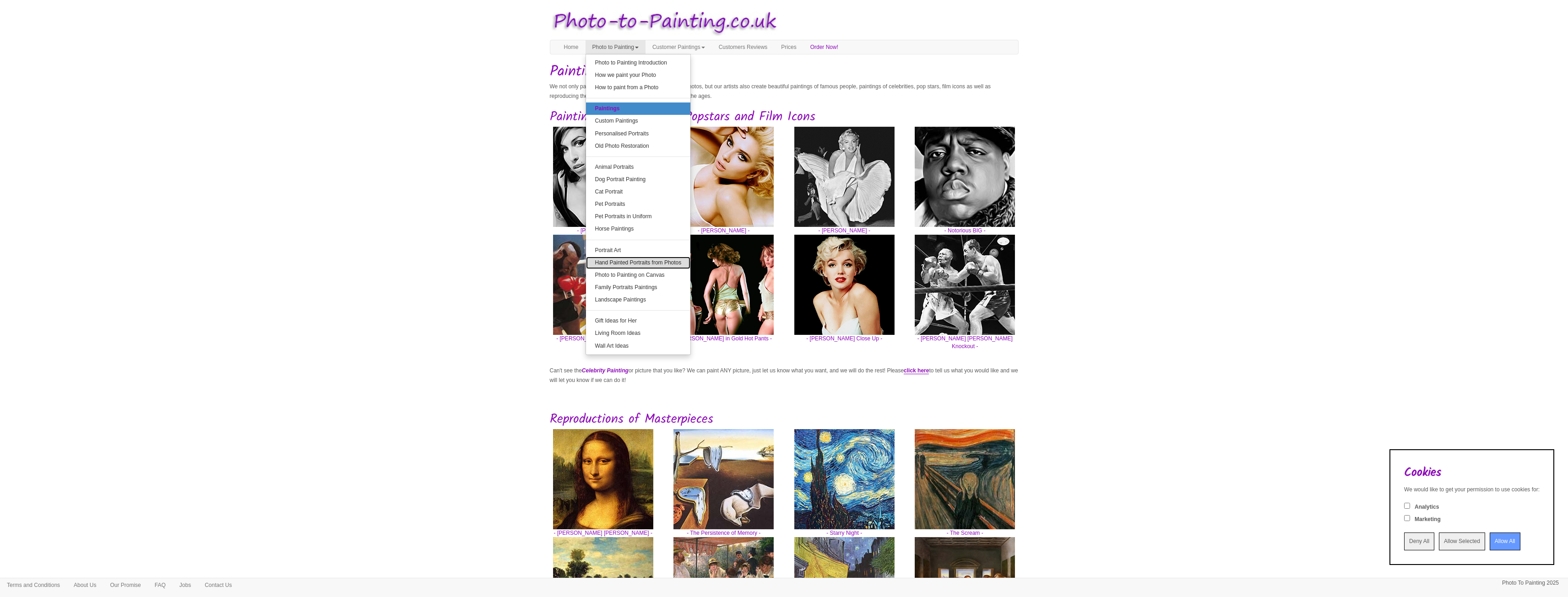
click at [679, 263] on link "Hand Painted Portraits from Photos" at bounding box center [638, 263] width 105 height 12
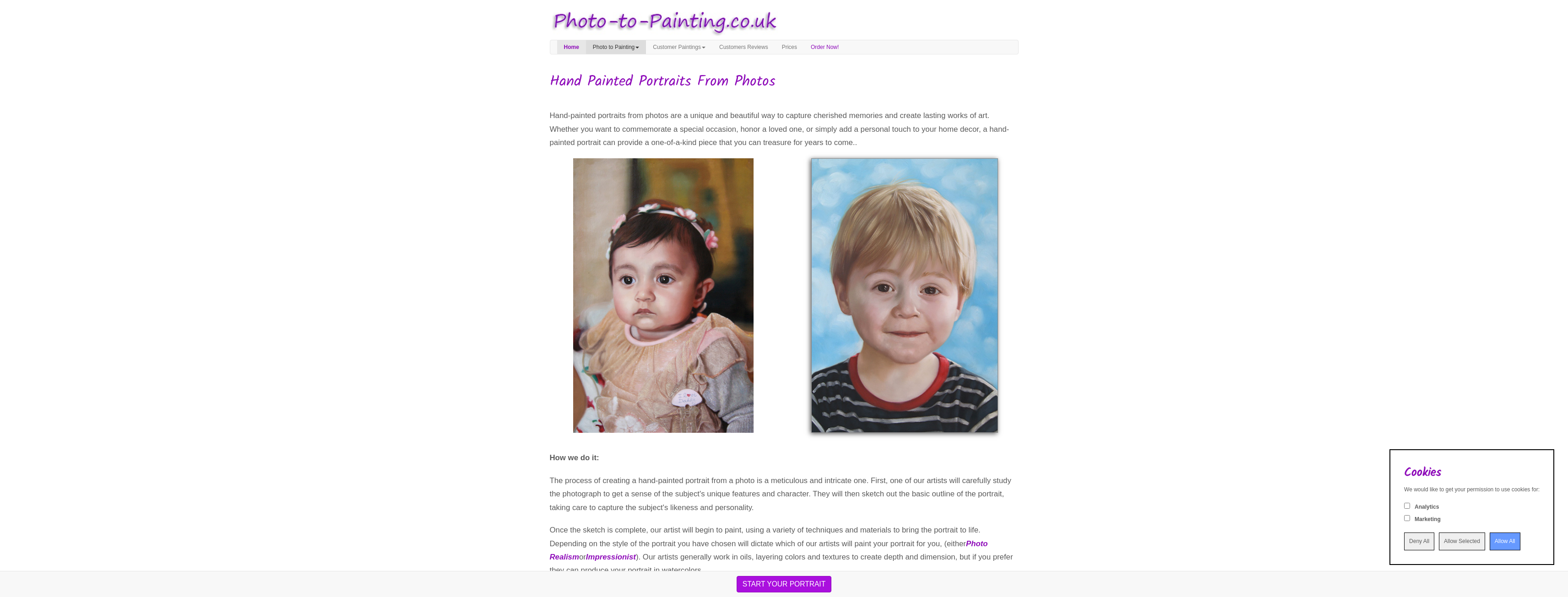
click at [632, 46] on link "Photo to Painting" at bounding box center [616, 47] width 60 height 13
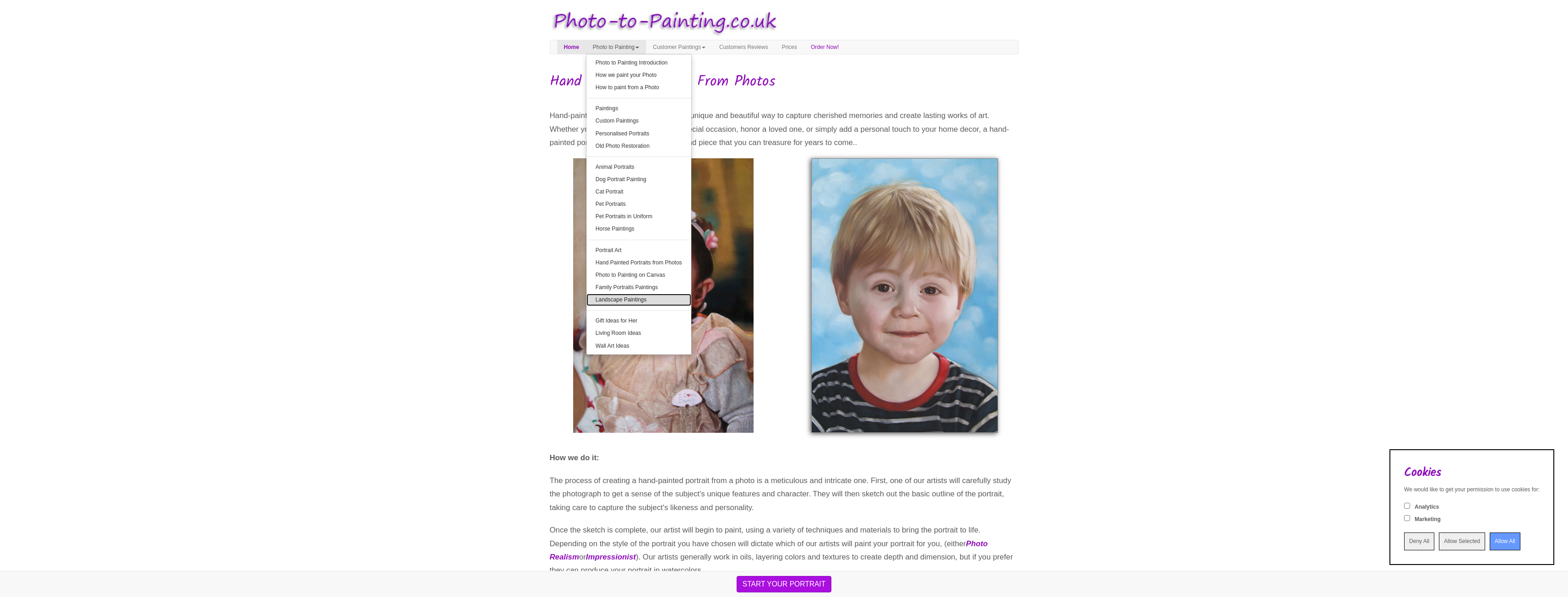
click at [639, 296] on link "Landscape Paintings" at bounding box center [638, 300] width 105 height 12
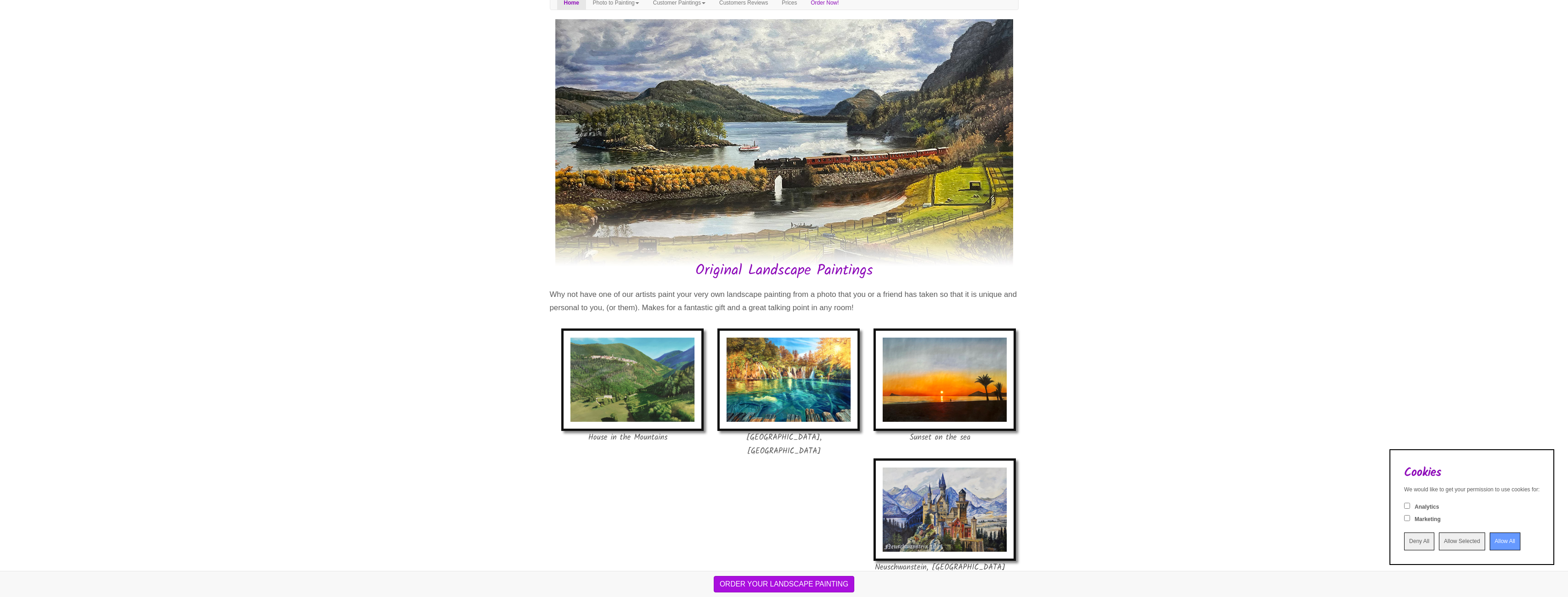
scroll to position [45, 0]
